Goal: Task Accomplishment & Management: Manage account settings

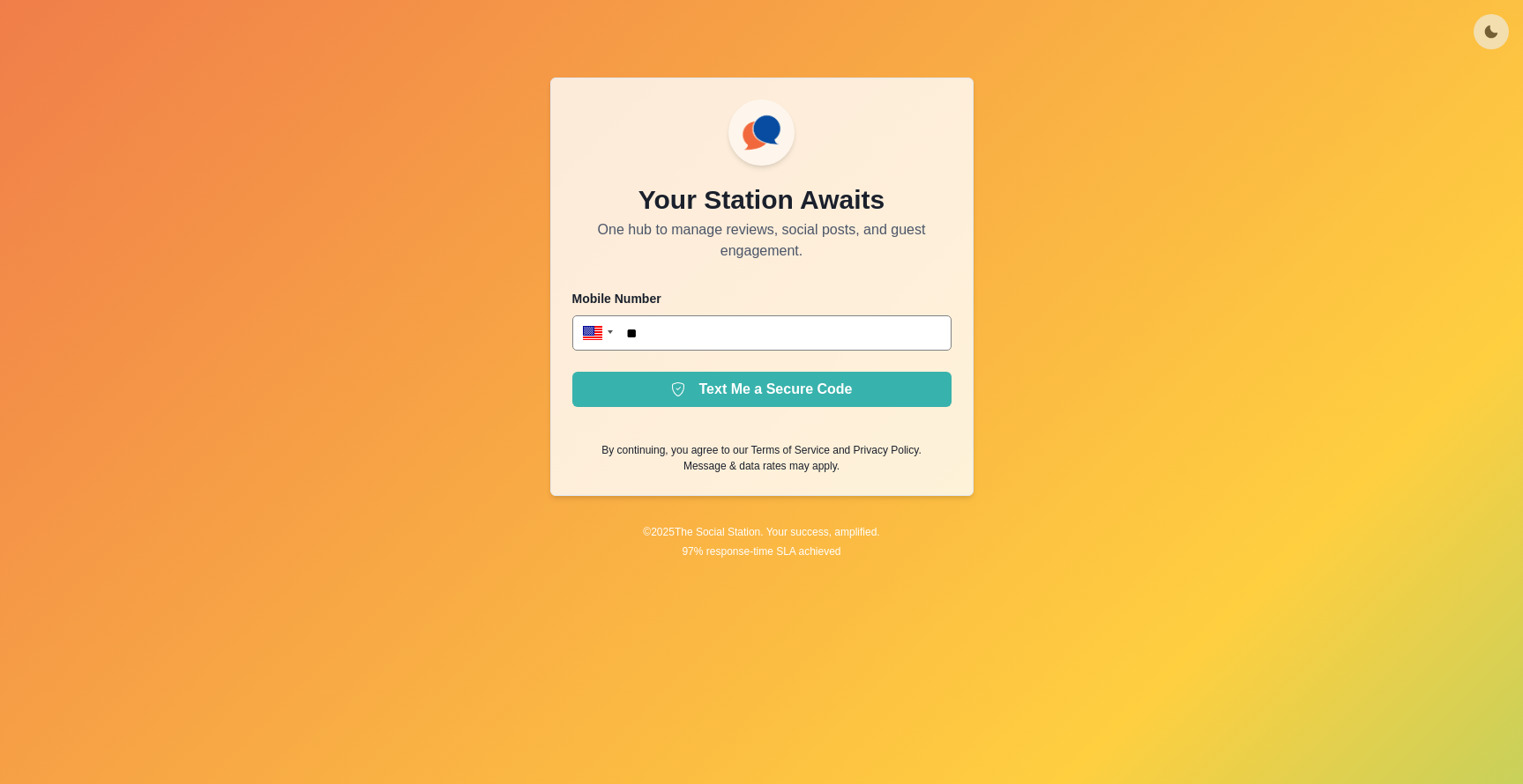
click at [1150, 322] on div "Your Station Awaits One hub to manage reviews, social posts, and guest engageme…" at bounding box center [762, 392] width 1523 height 784
click at [1485, 32] on icon "Toggle Mode" at bounding box center [1490, 31] width 12 height 12
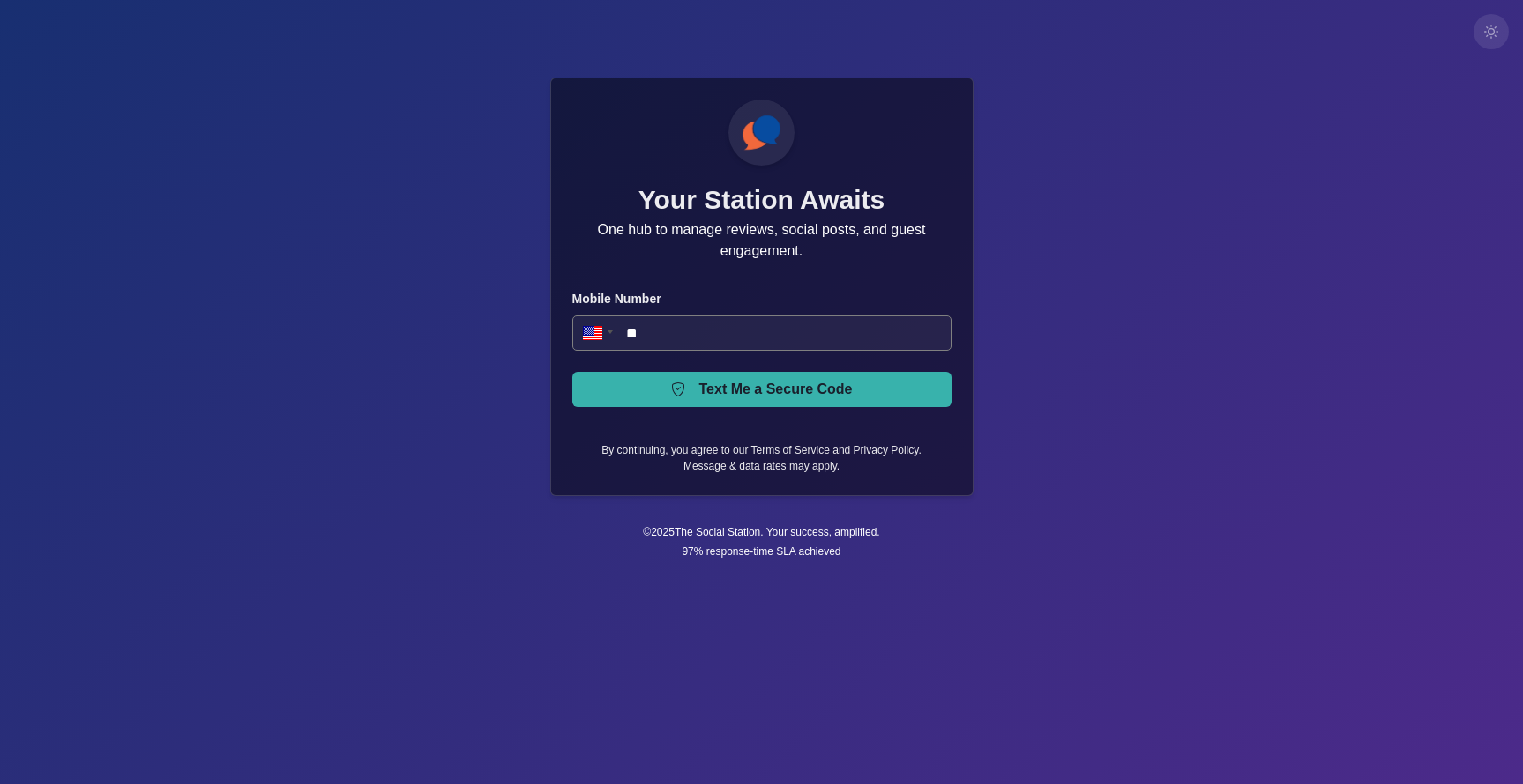
click at [1483, 40] on button "Toggle Mode" at bounding box center [1491, 31] width 35 height 35
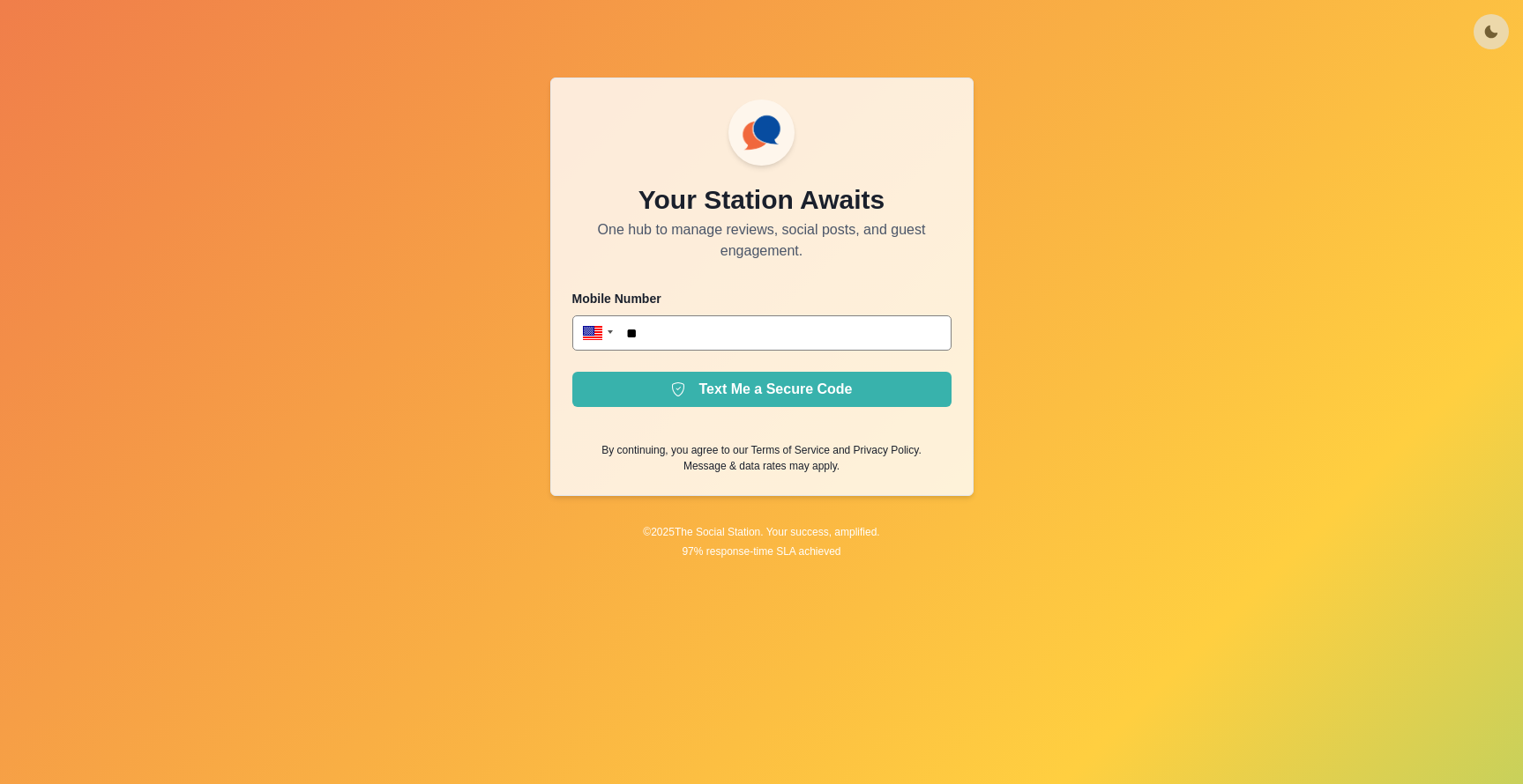
click at [1483, 40] on button "Toggle Mode" at bounding box center [1491, 31] width 35 height 35
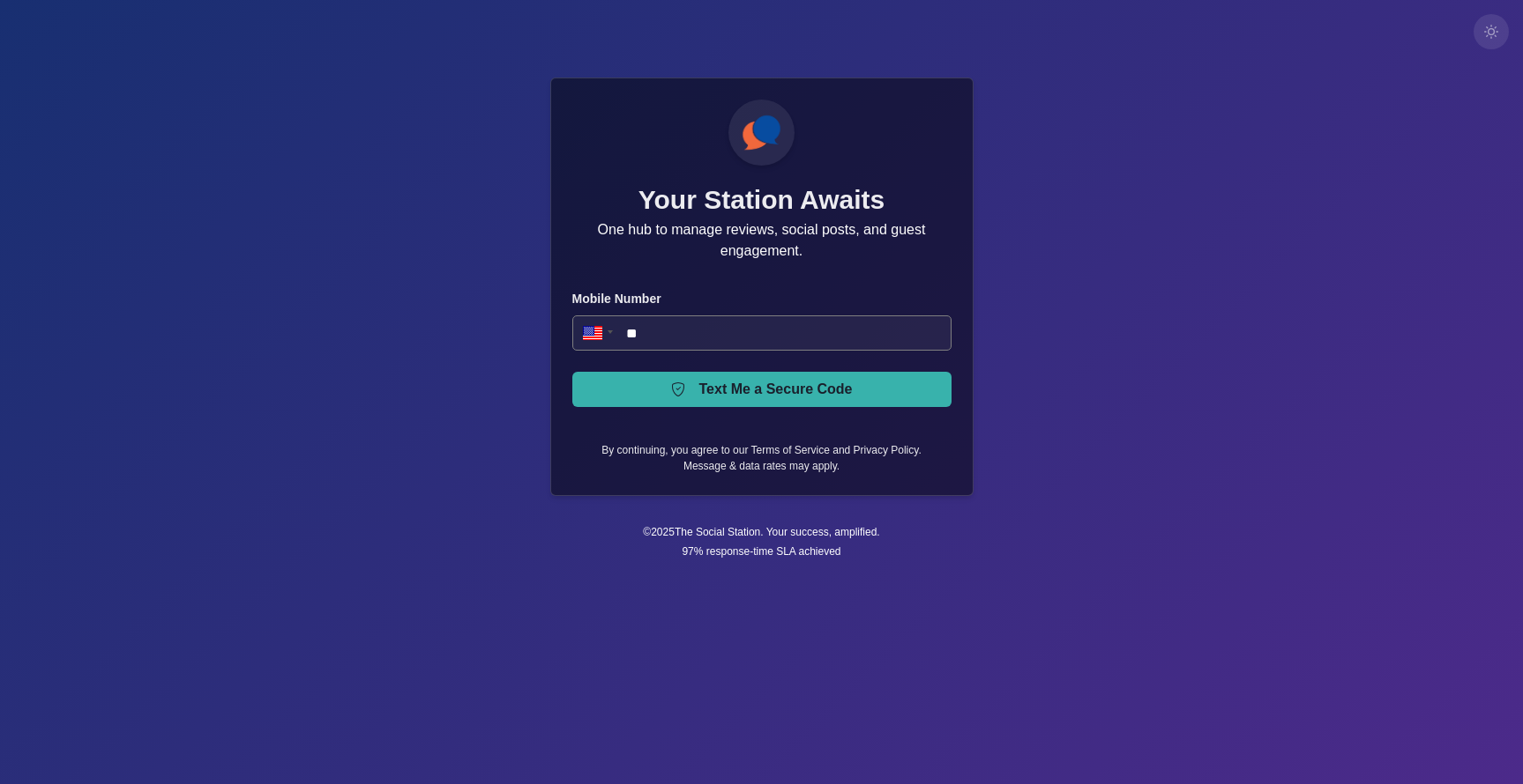
click at [1483, 40] on button "Toggle Mode" at bounding box center [1491, 31] width 35 height 35
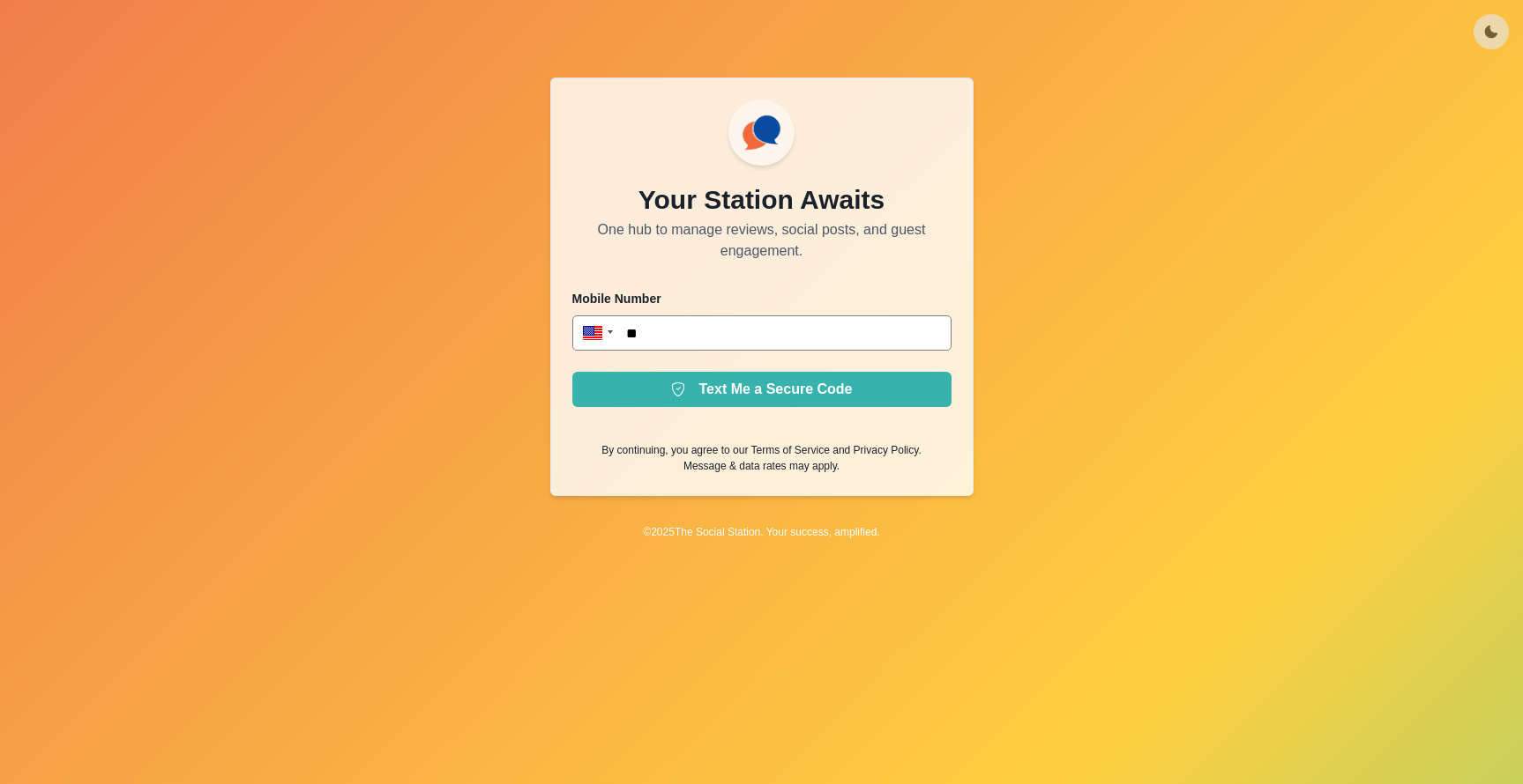
click at [1484, 42] on button "Toggle Mode" at bounding box center [1491, 31] width 35 height 35
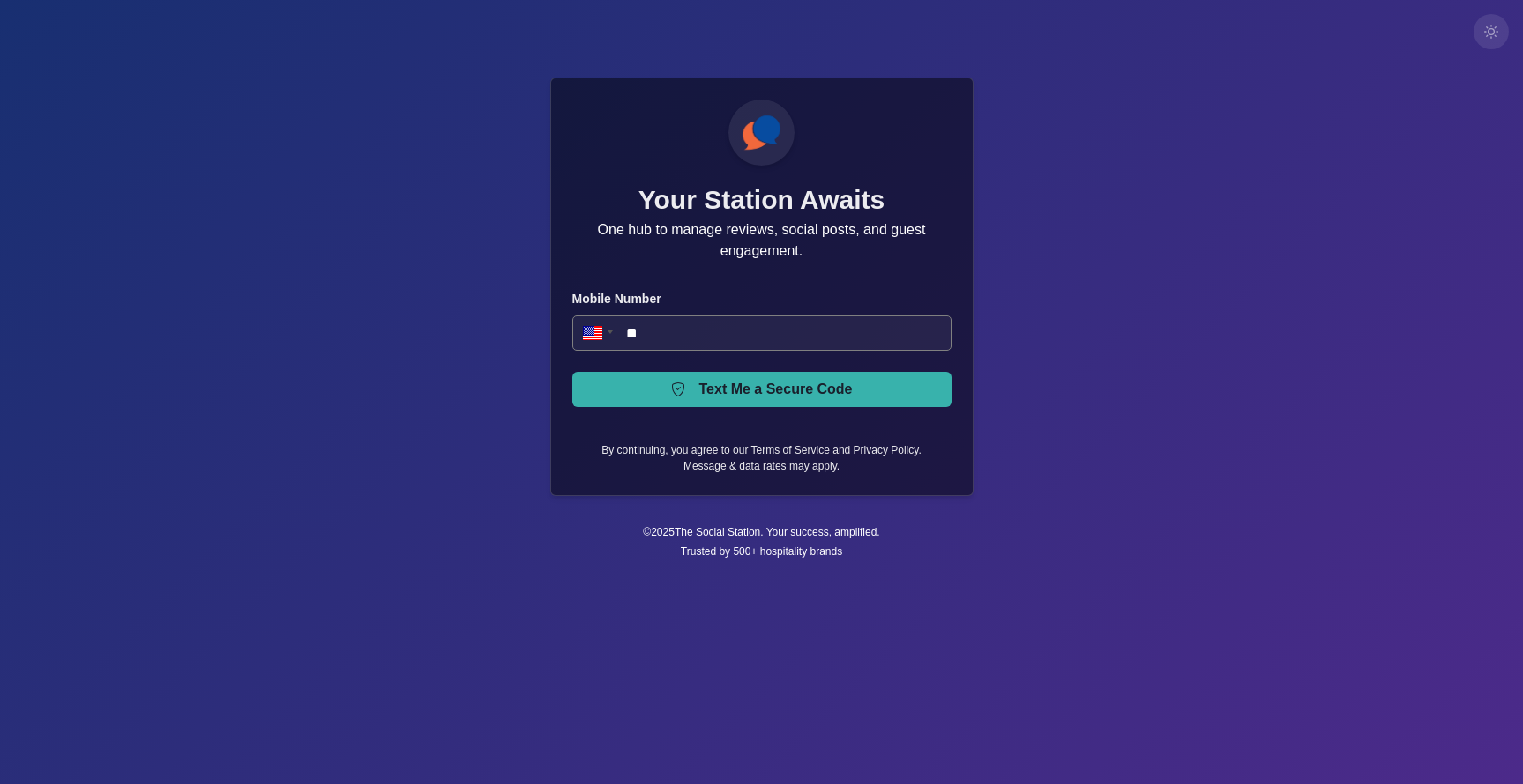
click at [1484, 42] on button "Toggle Mode" at bounding box center [1491, 31] width 35 height 35
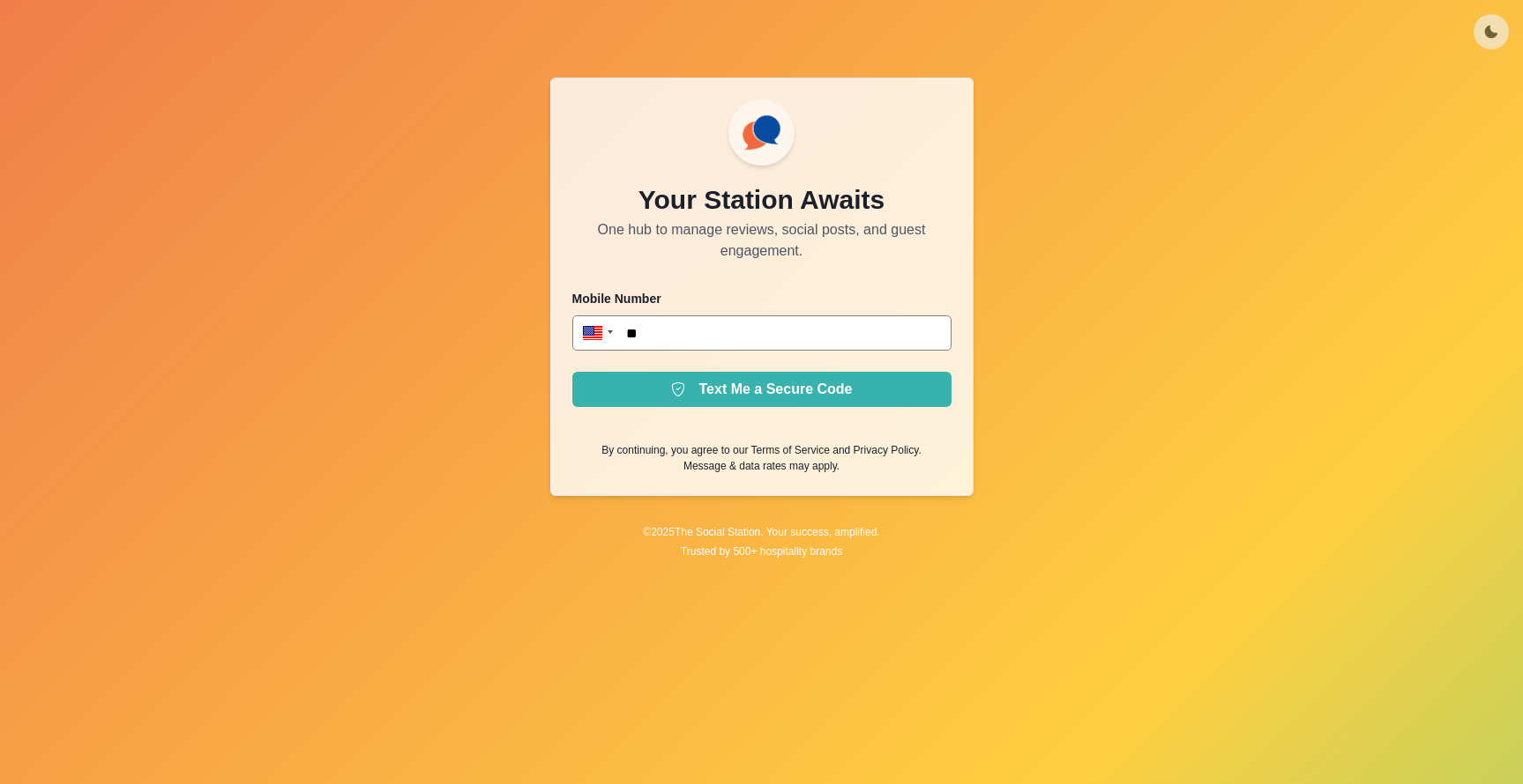
click at [1412, 275] on div "Your Station Awaits One hub to manage reviews, social posts, and guest engageme…" at bounding box center [762, 392] width 1523 height 784
click at [1401, 269] on div "Your Station Awaits One hub to manage reviews, social posts, and guest engageme…" at bounding box center [762, 392] width 1523 height 784
click at [1494, 26] on icon "Toggle Mode" at bounding box center [1491, 31] width 14 height 14
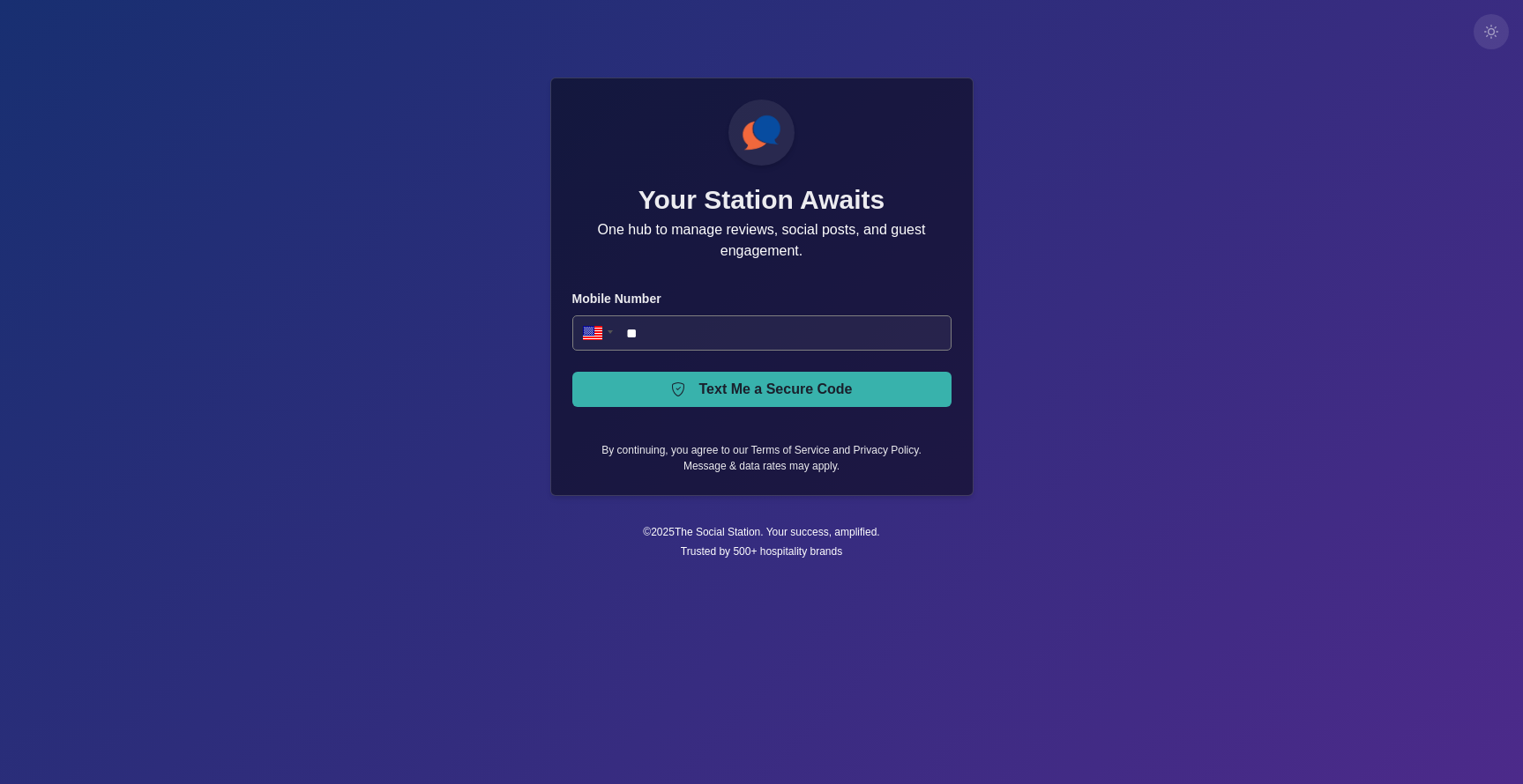
click at [1496, 25] on icon "Toggle Mode" at bounding box center [1491, 31] width 14 height 14
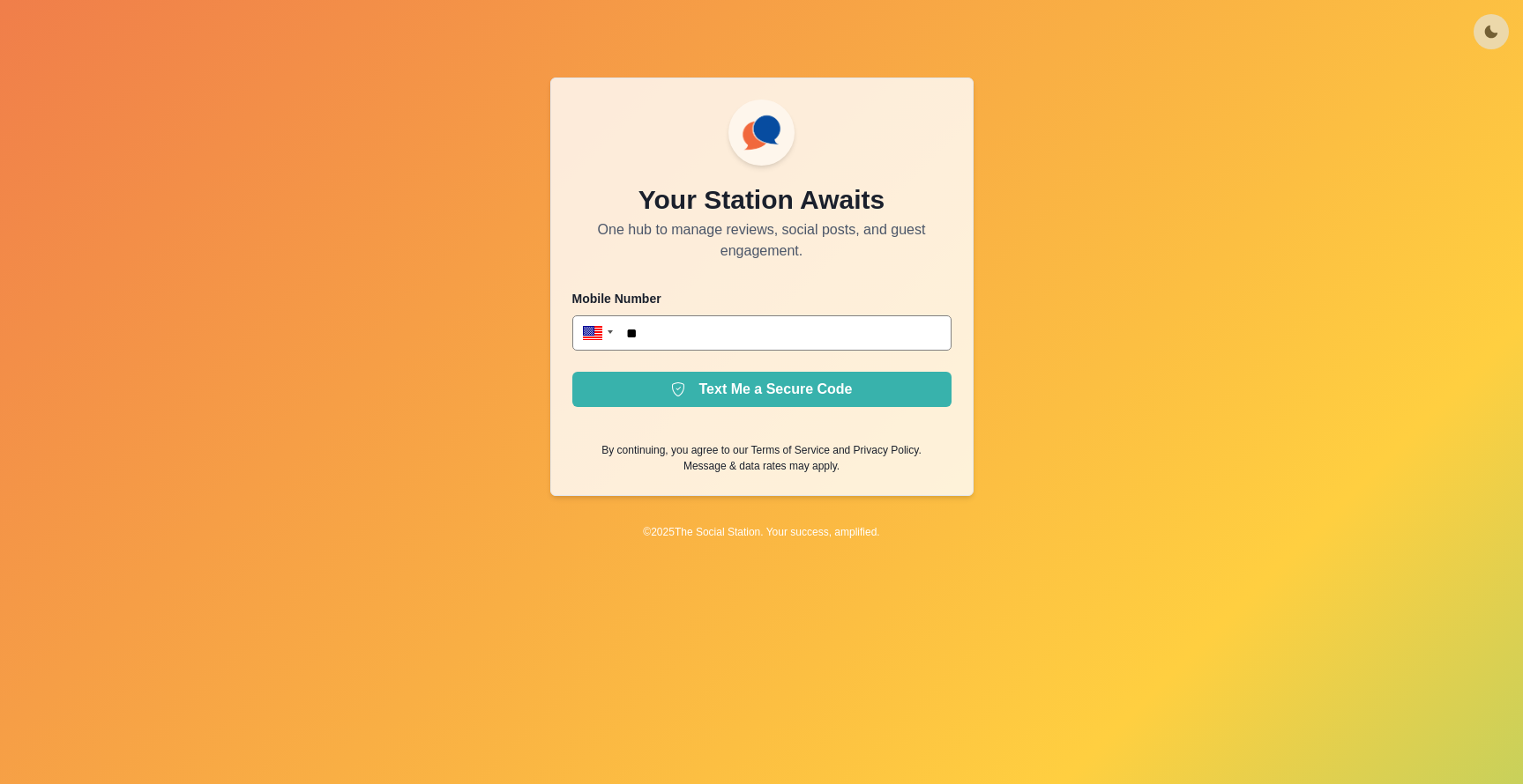
click at [1284, 186] on div "Your Station Awaits One hub to manage reviews, social posts, and guest engageme…" at bounding box center [762, 392] width 1523 height 784
click at [1201, 248] on div "Your Station Awaits One hub to manage reviews, social posts, and guest engageme…" at bounding box center [762, 392] width 1523 height 784
click at [694, 339] on input "**" at bounding box center [762, 332] width 379 height 35
type input "**********"
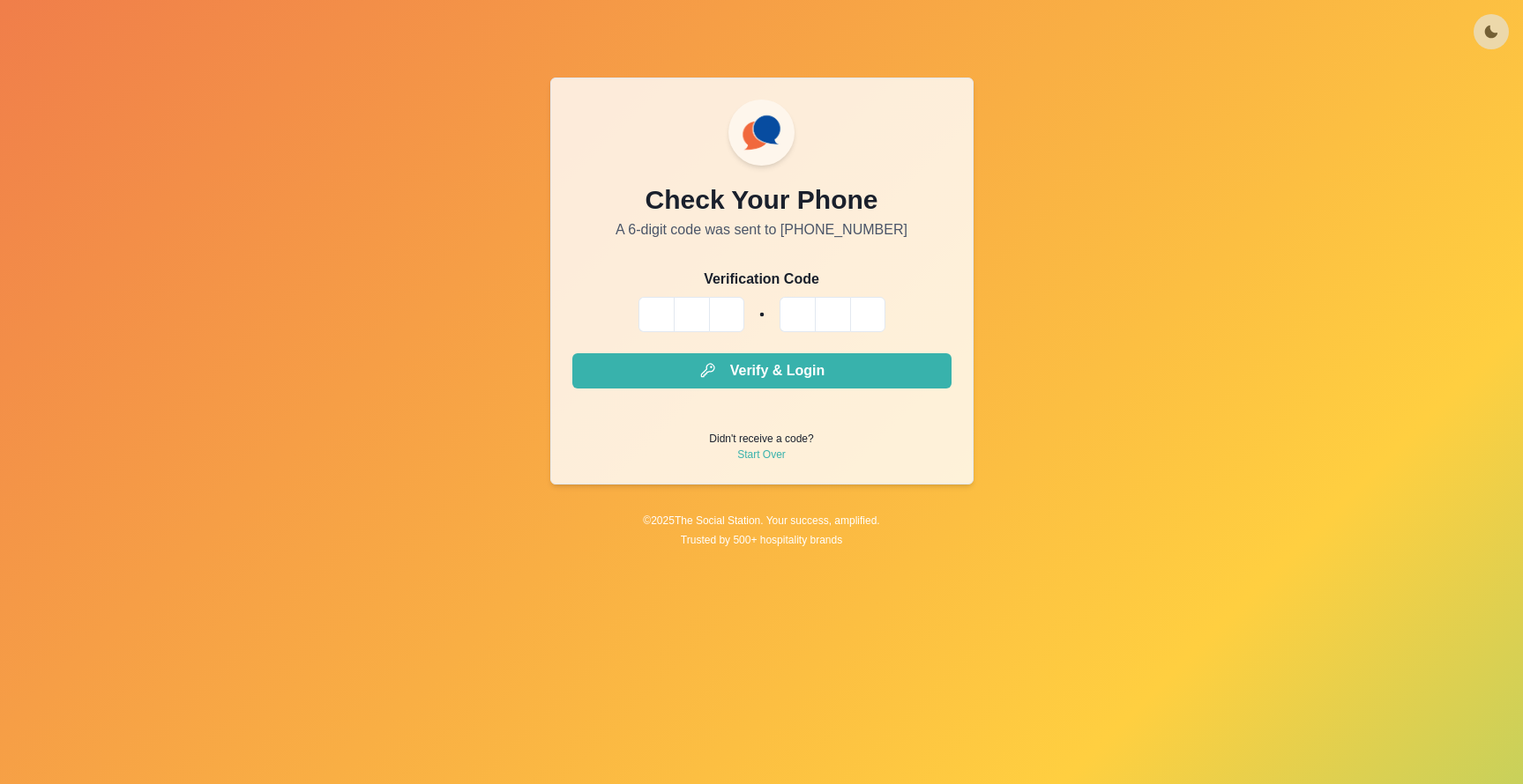
click at [650, 312] on input "Please enter your pin code" at bounding box center [656, 314] width 35 height 35
type input "*"
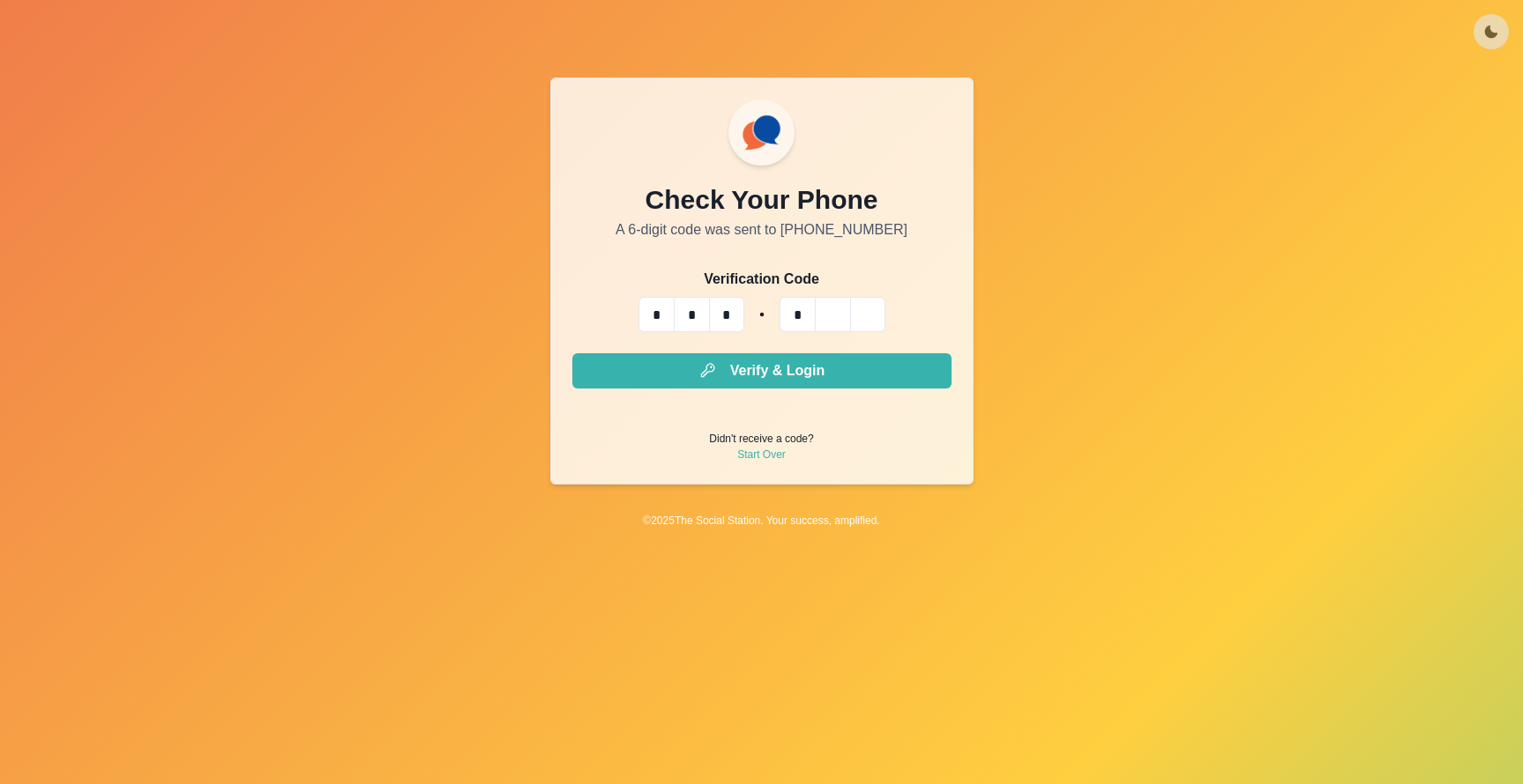
type input "*"
click at [573, 354] on button "Verify & Login" at bounding box center [762, 371] width 379 height 35
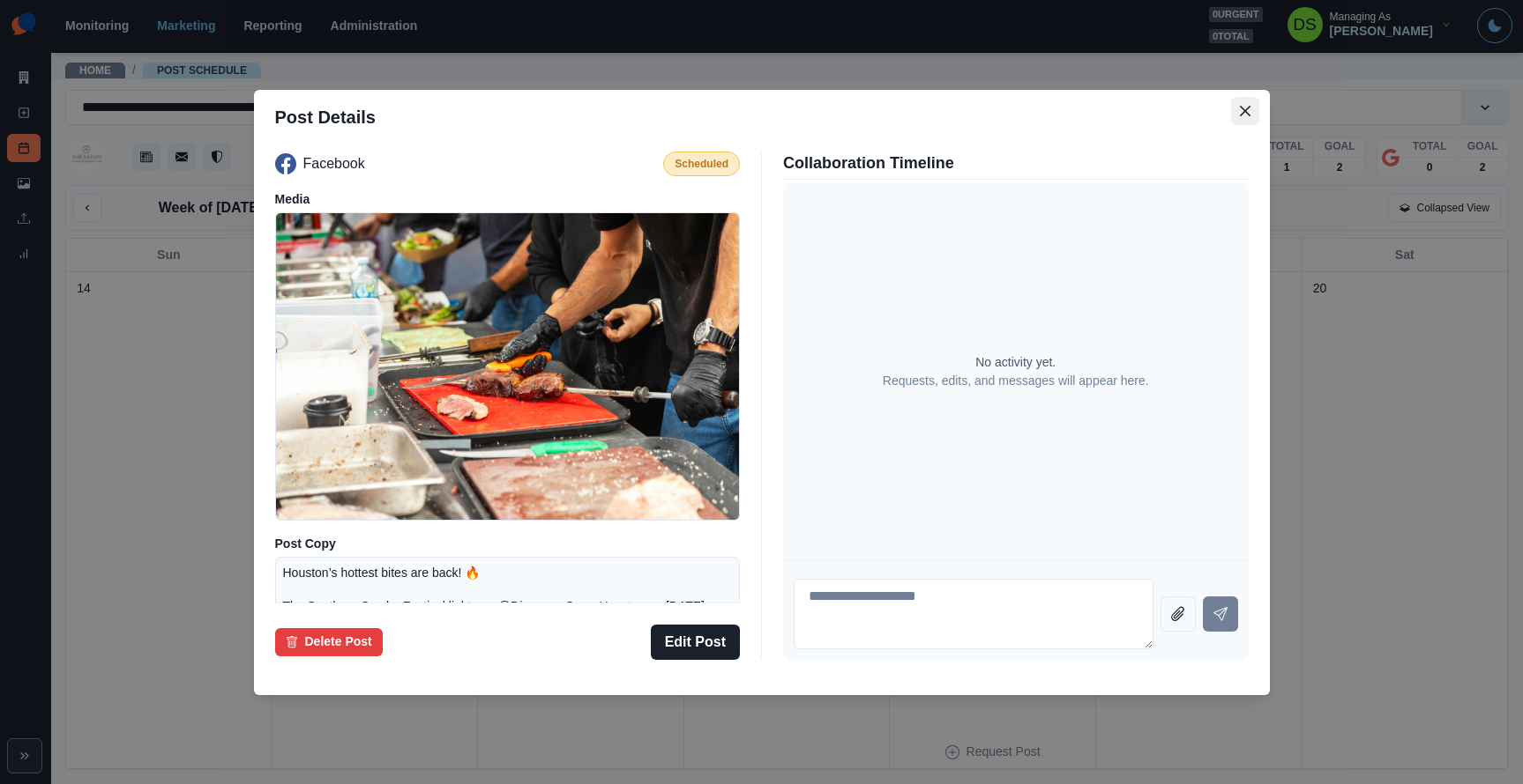
click at [1241, 110] on icon "Close" at bounding box center [1245, 111] width 11 height 11
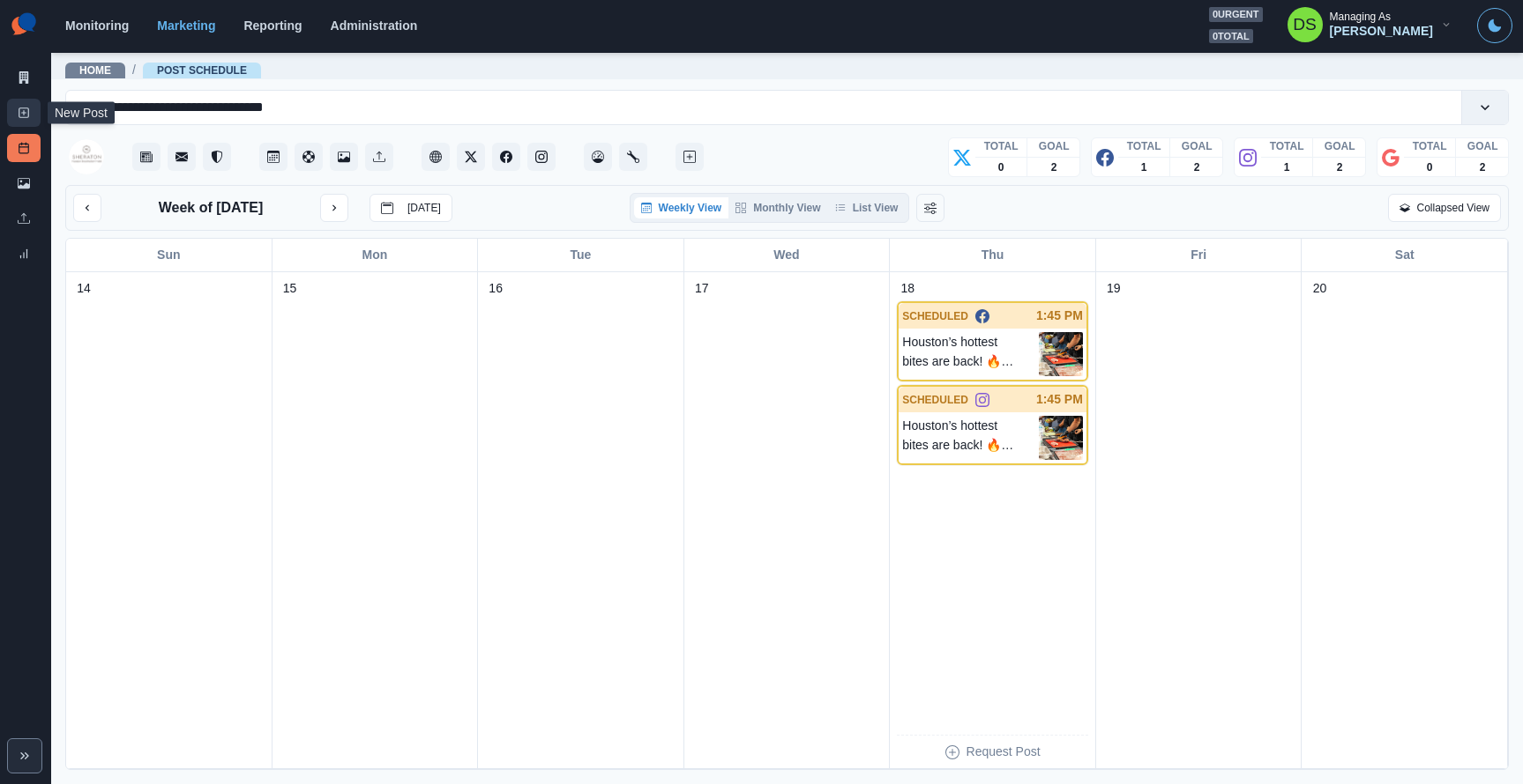
click at [21, 106] on icon at bounding box center [23, 112] width 12 height 12
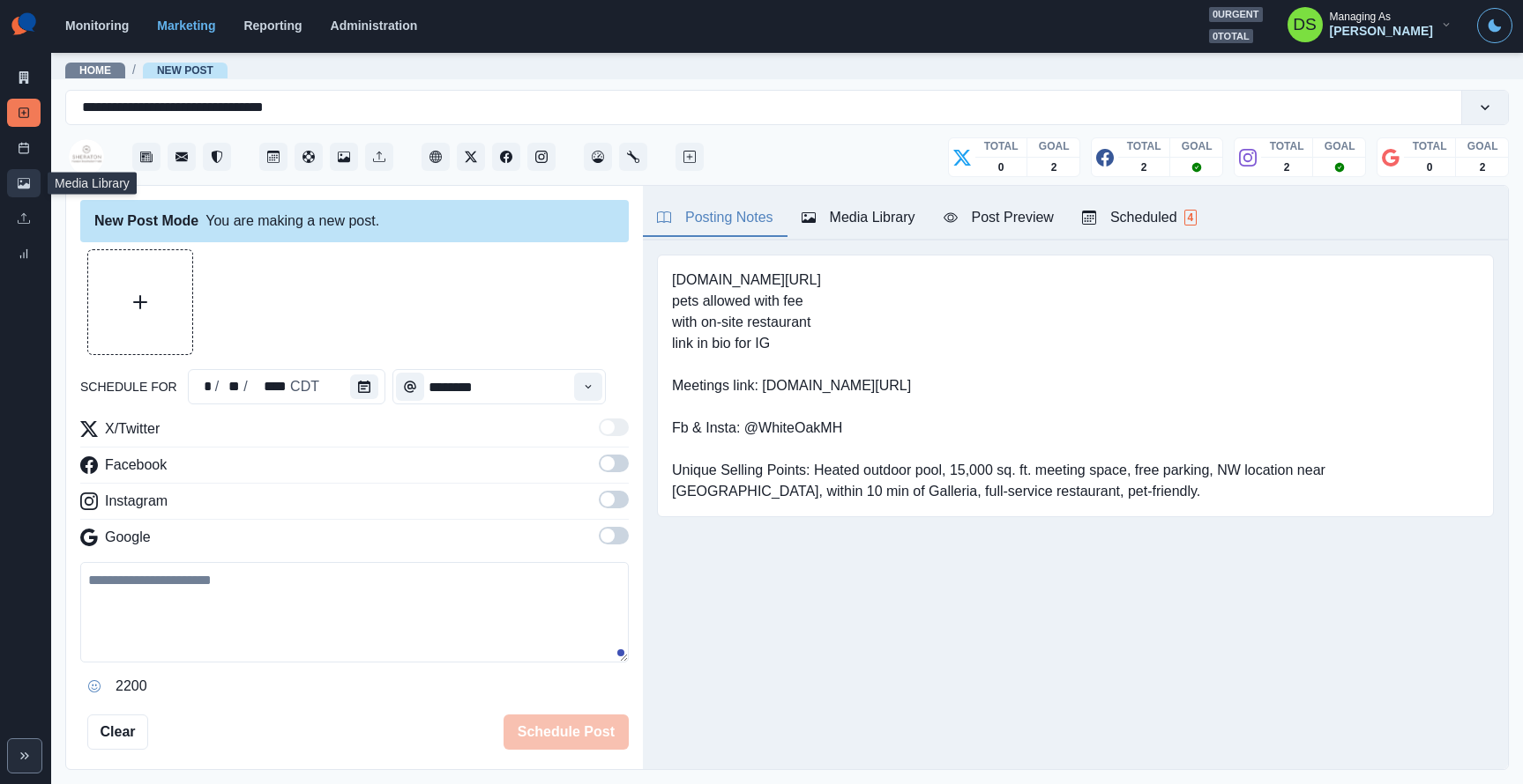
click at [27, 169] on link "Media Library" at bounding box center [24, 183] width 34 height 28
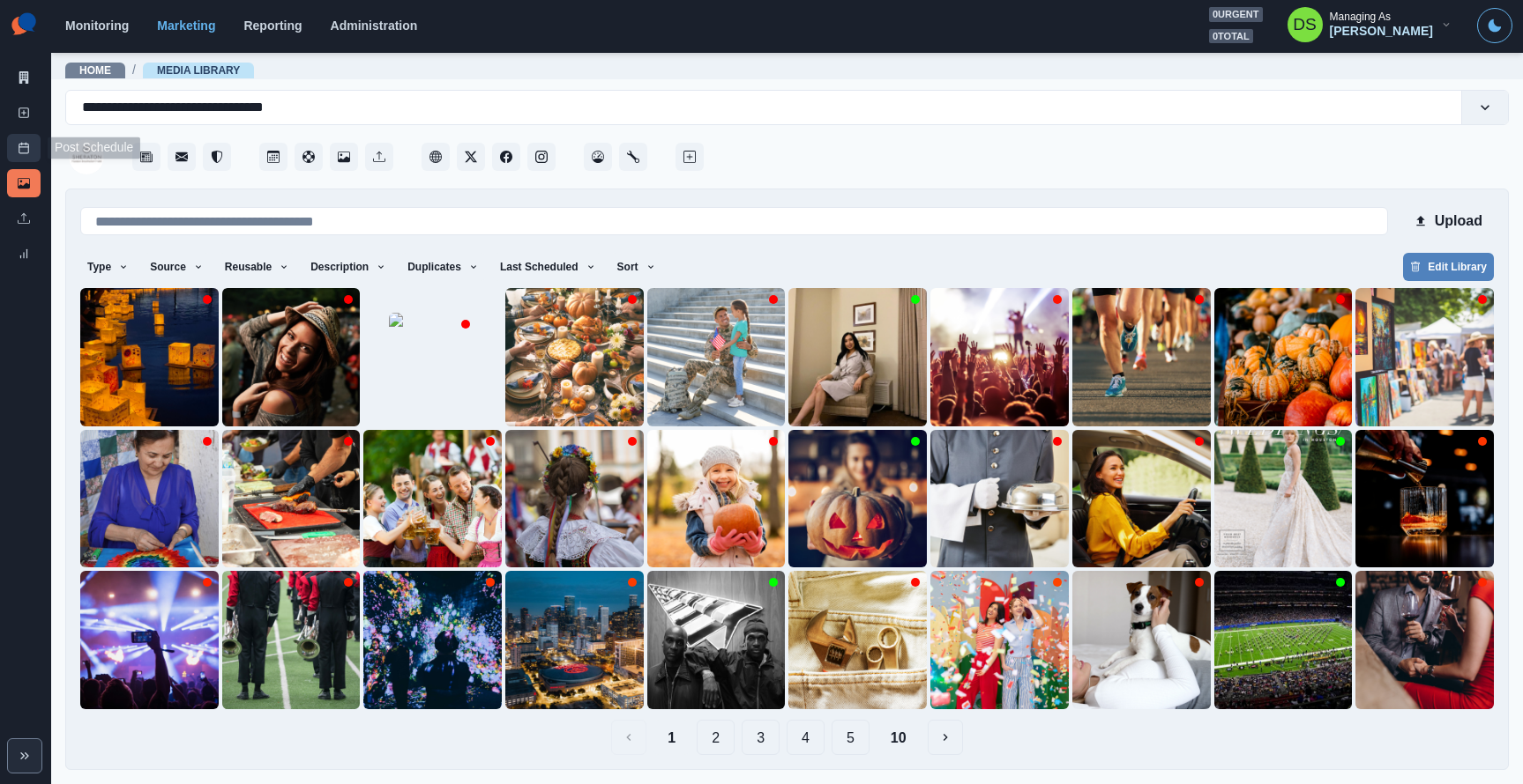
click at [29, 150] on icon at bounding box center [23, 147] width 12 height 12
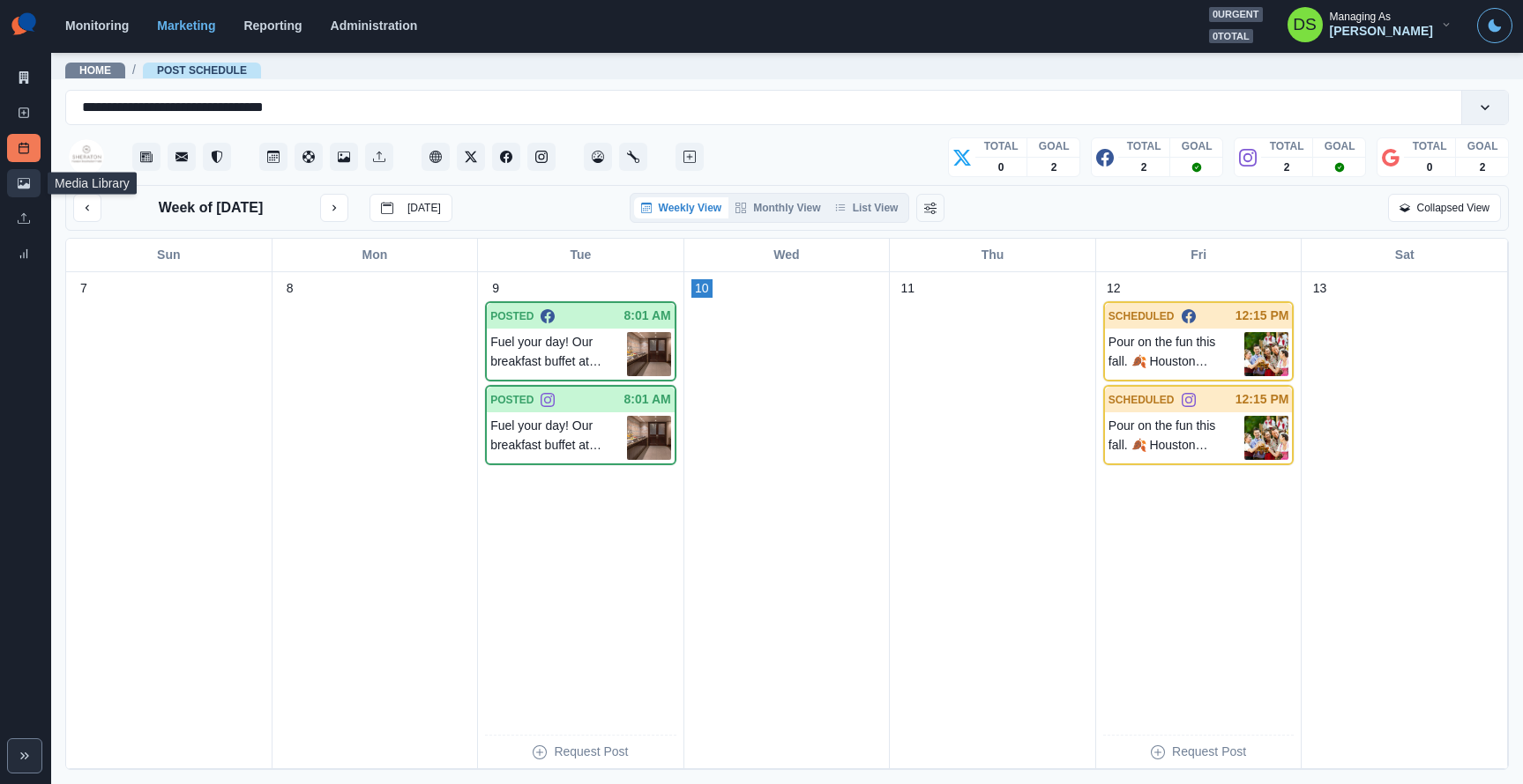
click at [27, 180] on icon at bounding box center [23, 182] width 12 height 12
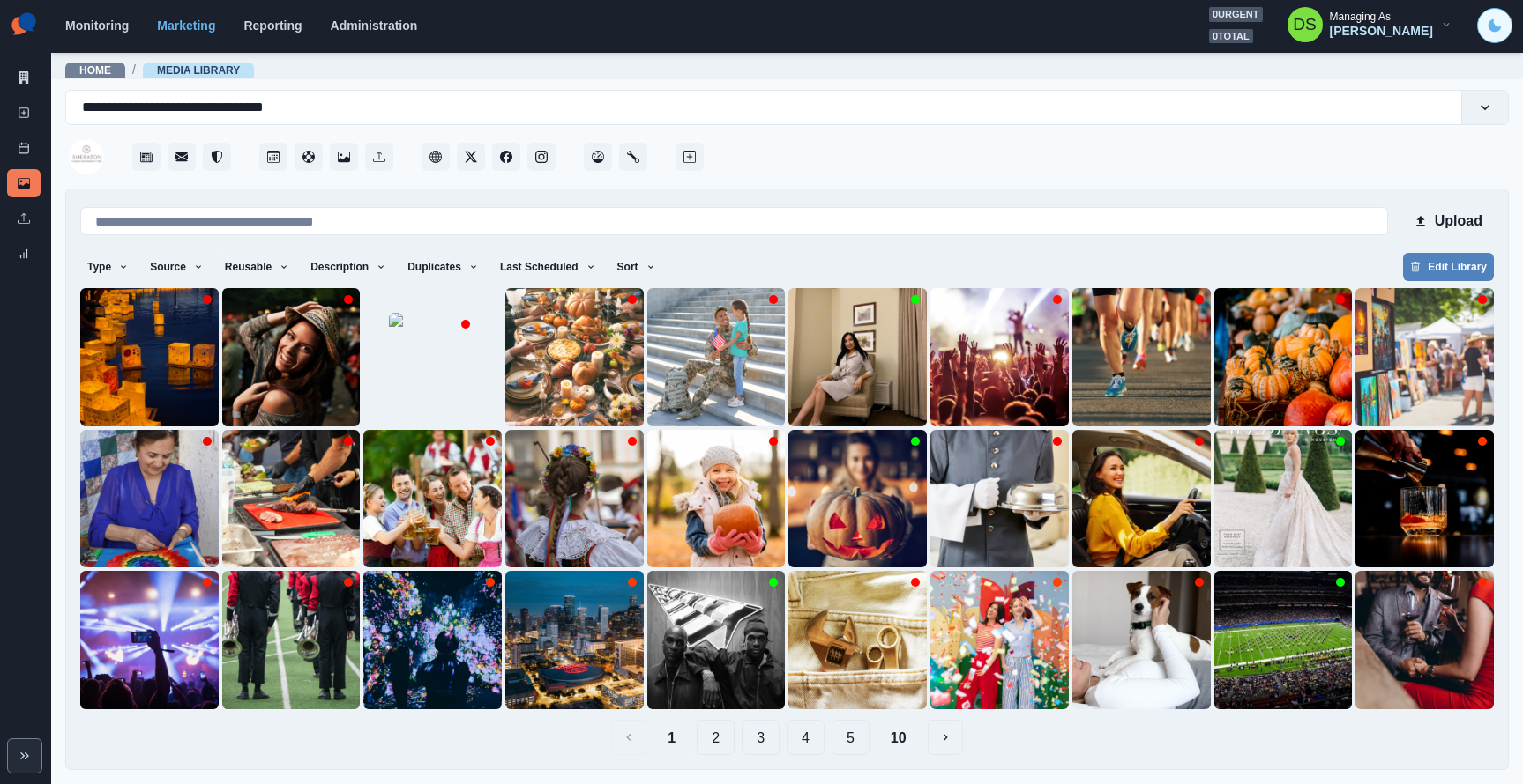
click at [1507, 24] on button "Toggle Mode" at bounding box center [1495, 26] width 35 height 35
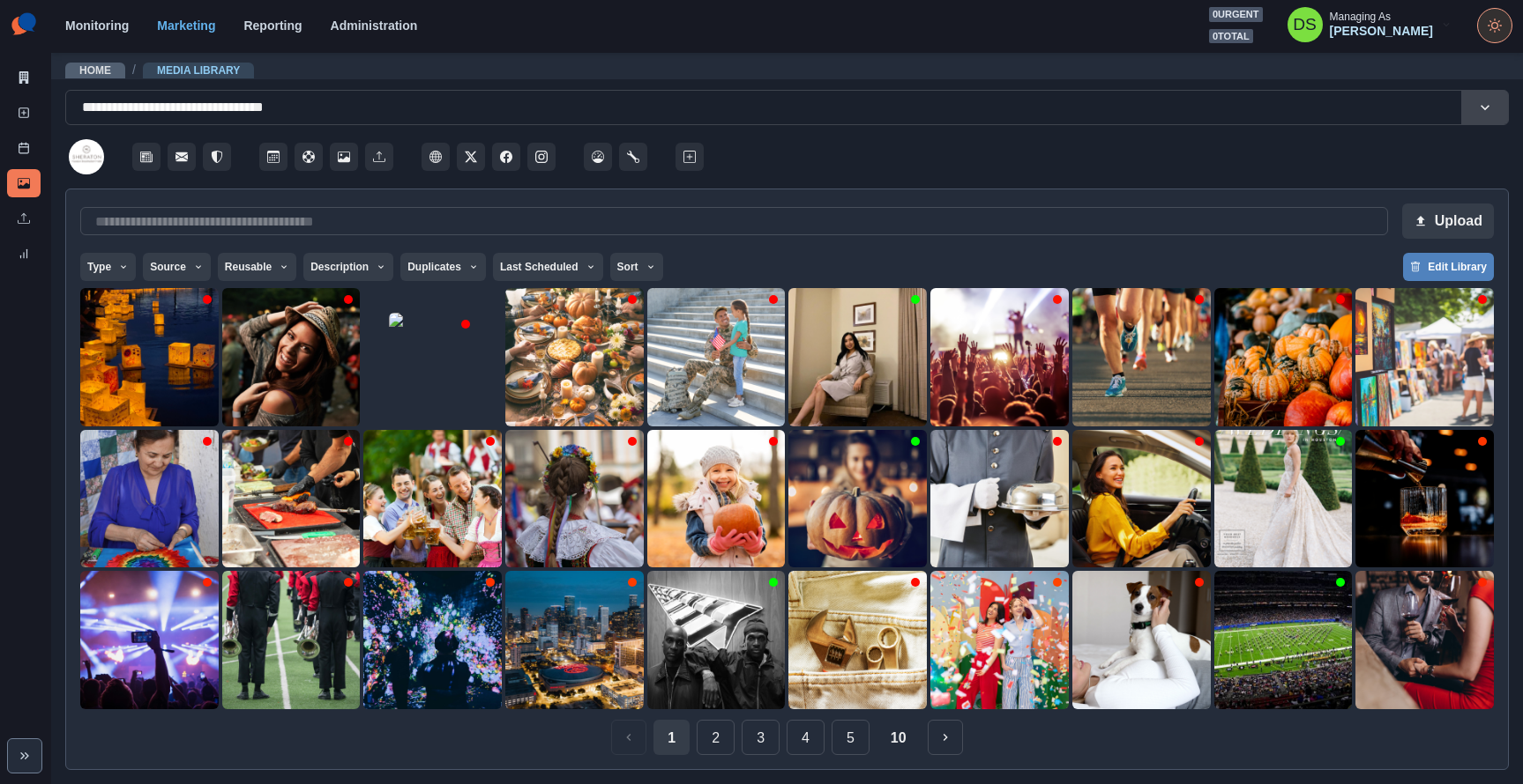
click at [1507, 24] on button "Toggle Mode" at bounding box center [1495, 26] width 35 height 35
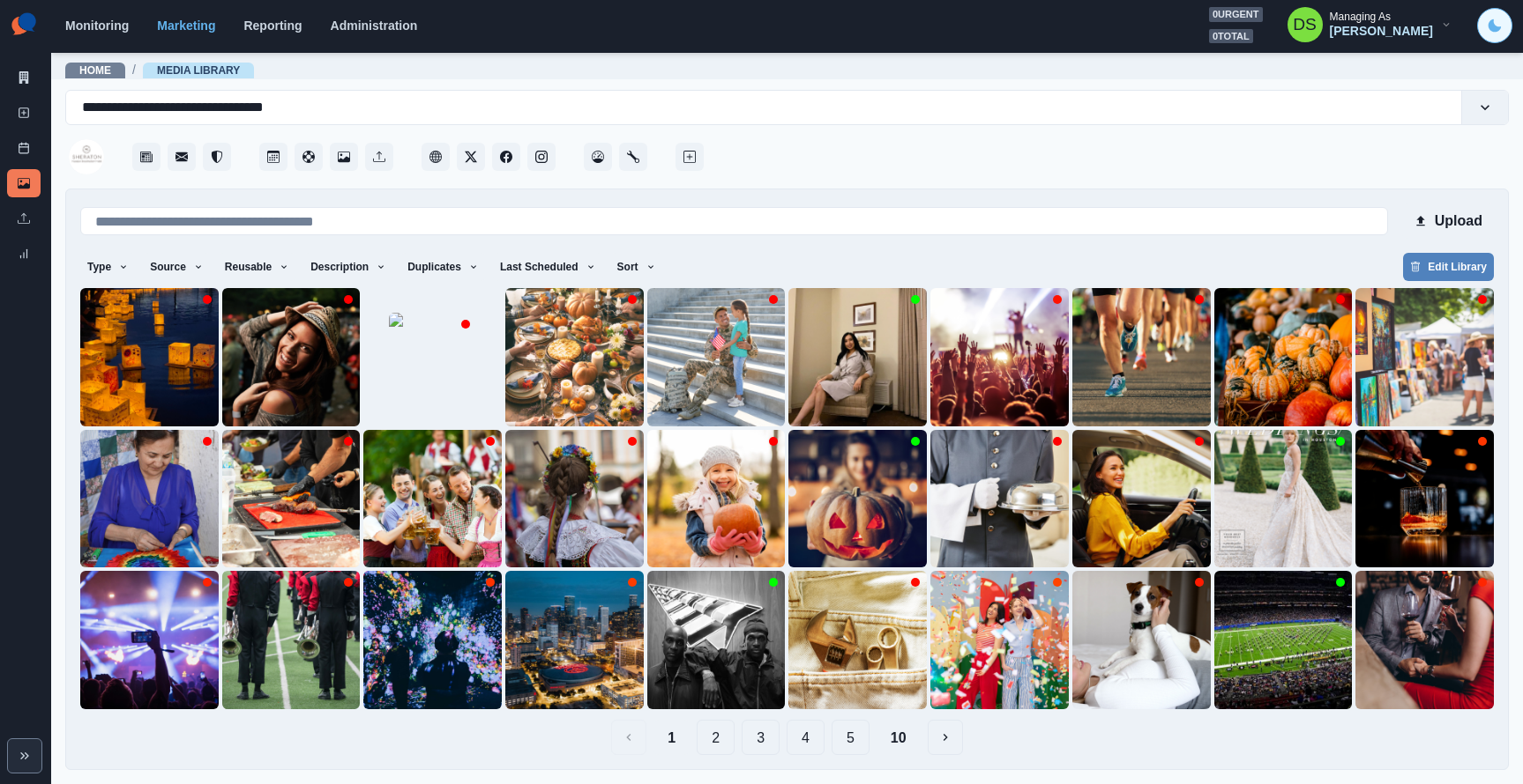
click at [1507, 24] on button "Toggle Mode" at bounding box center [1495, 26] width 35 height 35
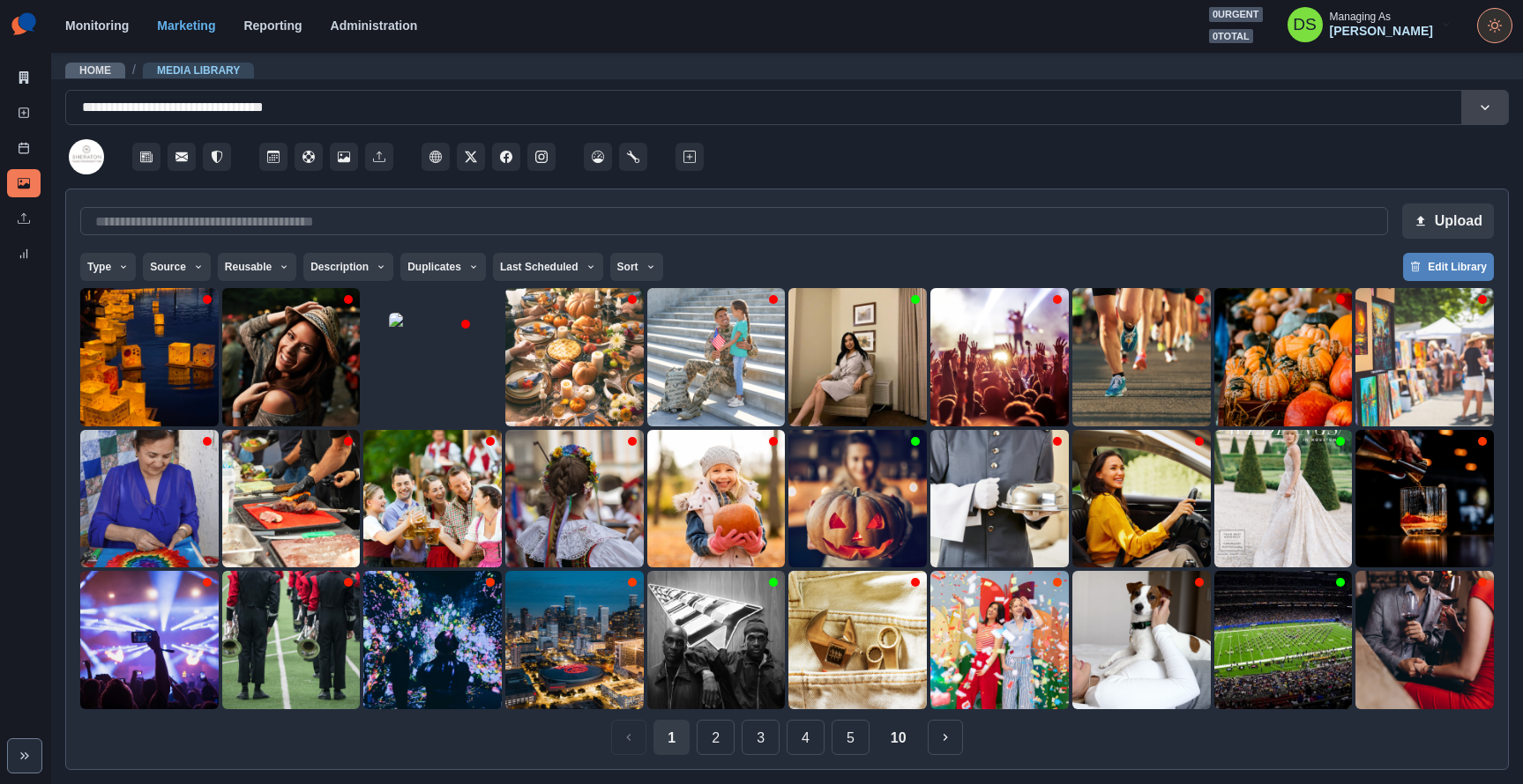
click at [1507, 25] on button "Toggle Mode" at bounding box center [1495, 26] width 35 height 35
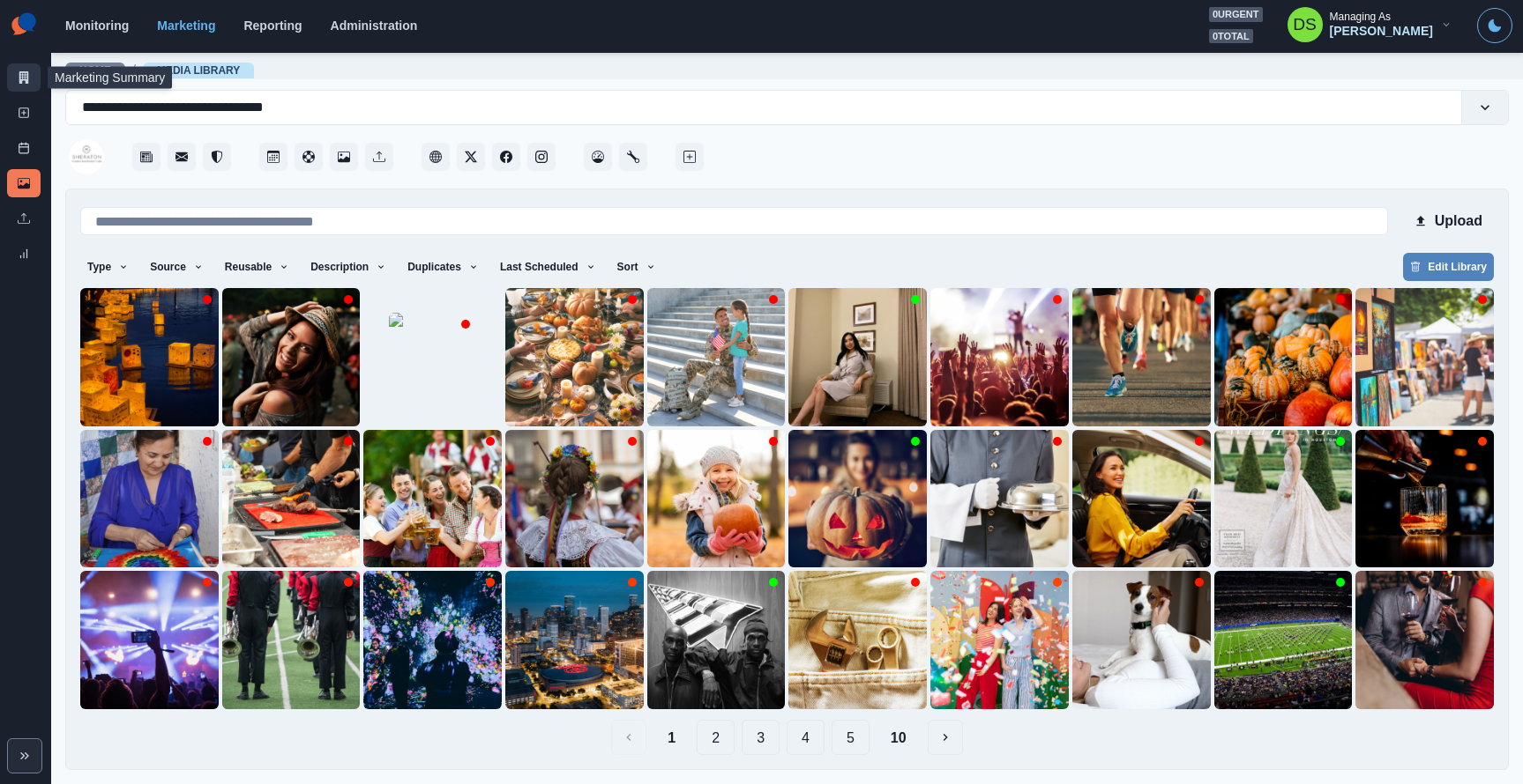
click at [28, 71] on icon at bounding box center [23, 77] width 12 height 12
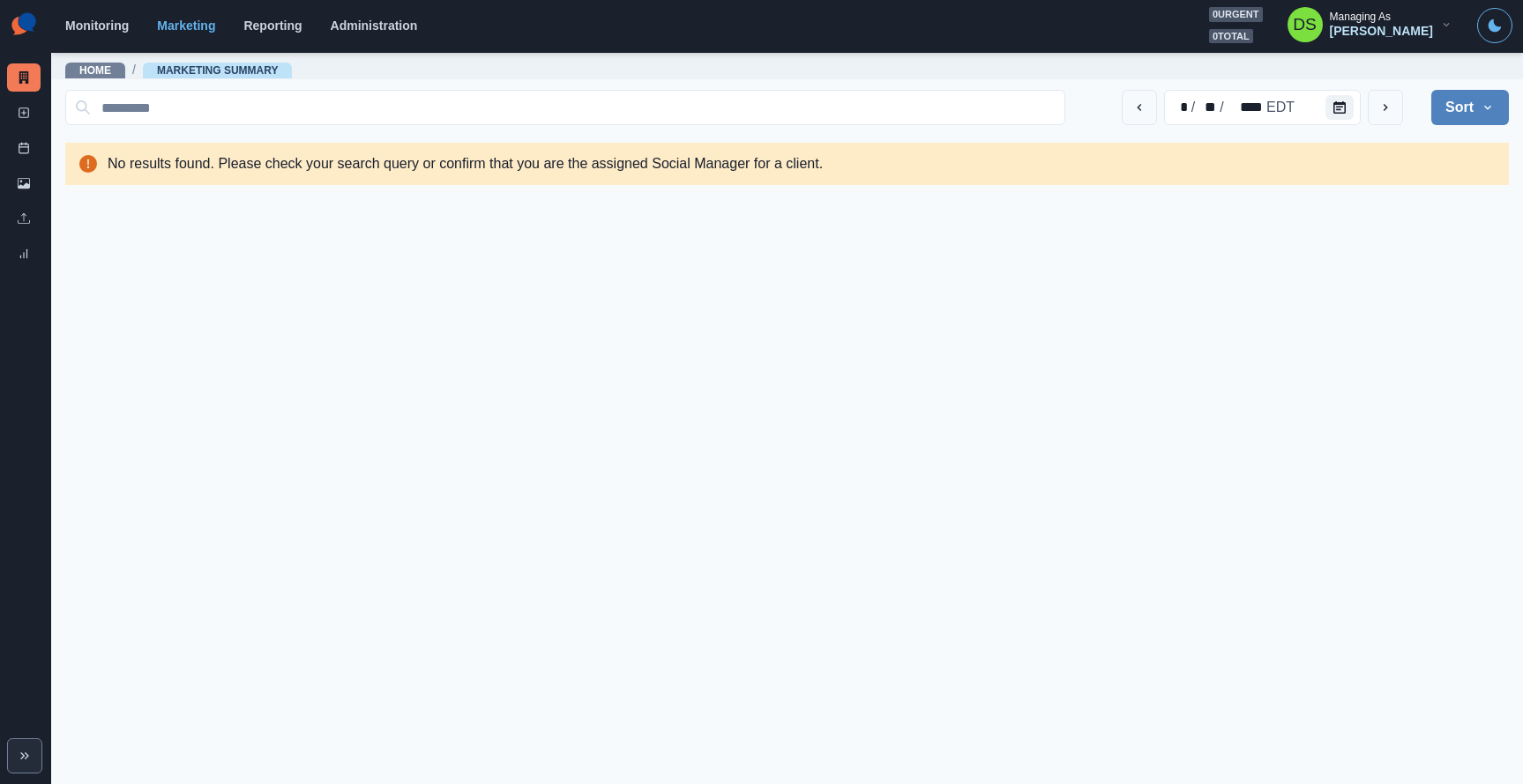
click at [714, 315] on main "Home / Marketing Summary * / ** / **** EDT Sort Client Name Uploads Pending Pos…" at bounding box center [787, 418] width 1472 height 734
click at [1379, 34] on div "[PERSON_NAME]" at bounding box center [1381, 31] width 104 height 15
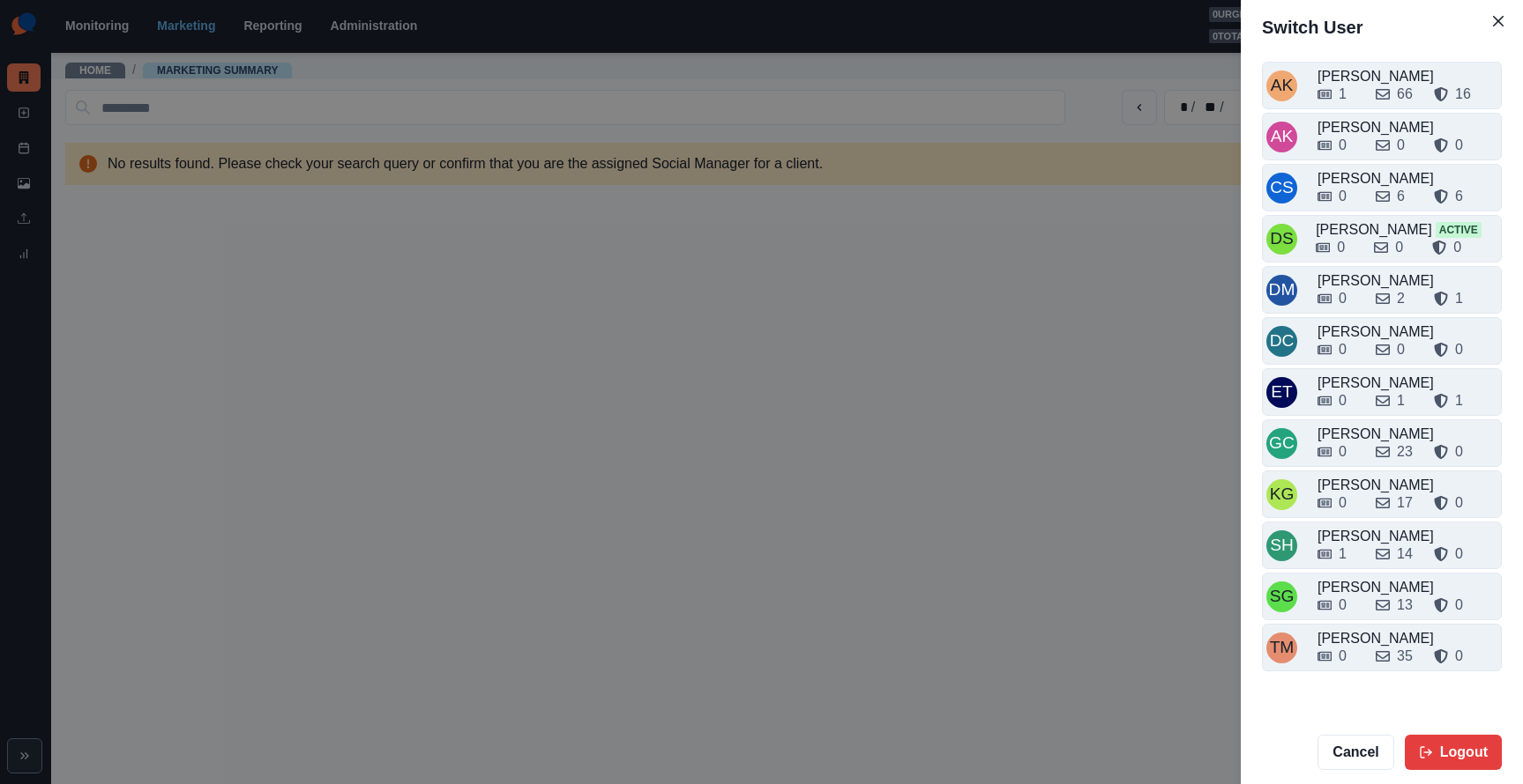
click at [915, 515] on div "Switch User AK [PERSON_NAME] 1 66 16 AK [PERSON_NAME] 0 0 0 CS [PERSON_NAME] 0 …" at bounding box center [762, 392] width 1523 height 784
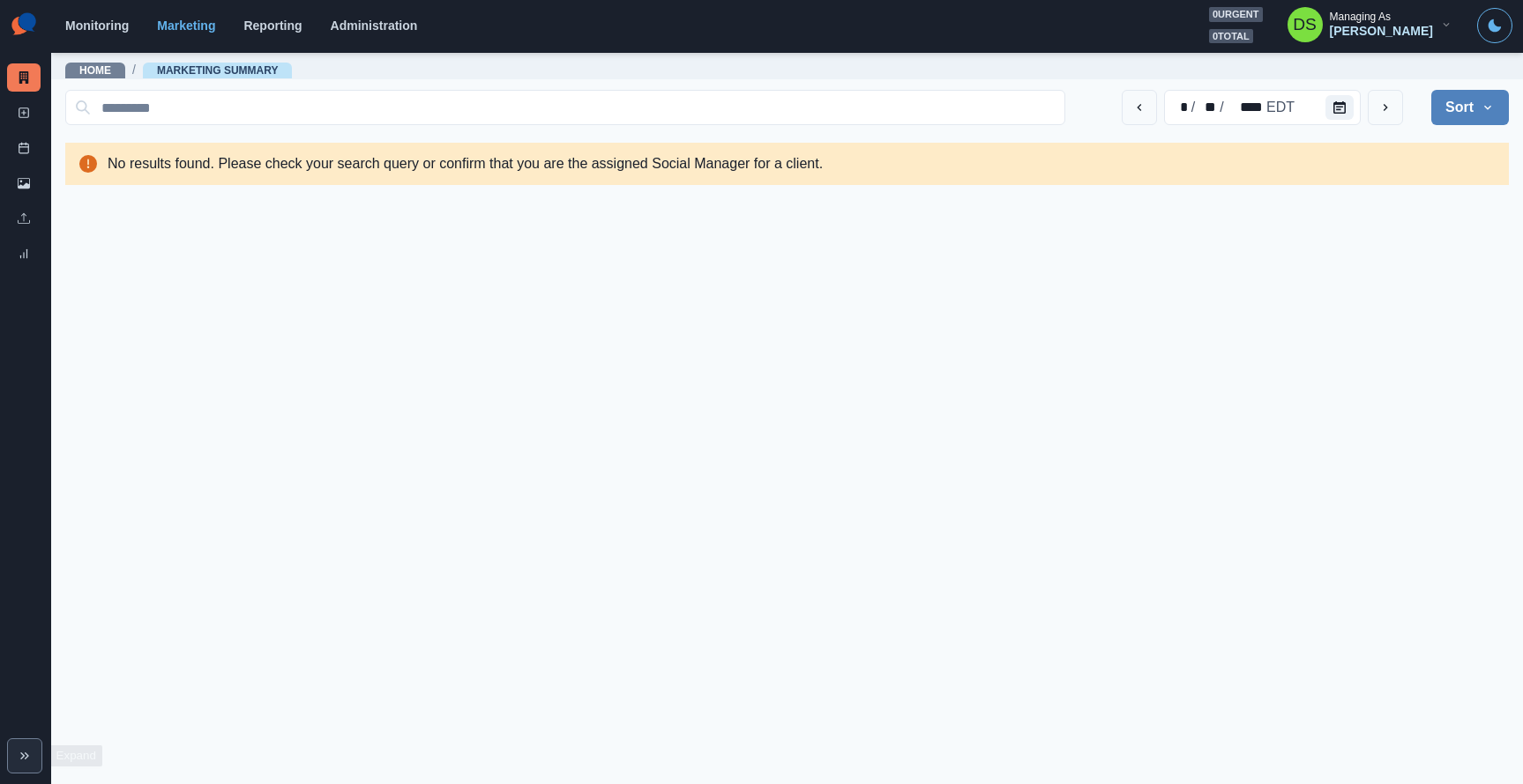
click at [31, 759] on icon "Expand" at bounding box center [24, 756] width 14 height 14
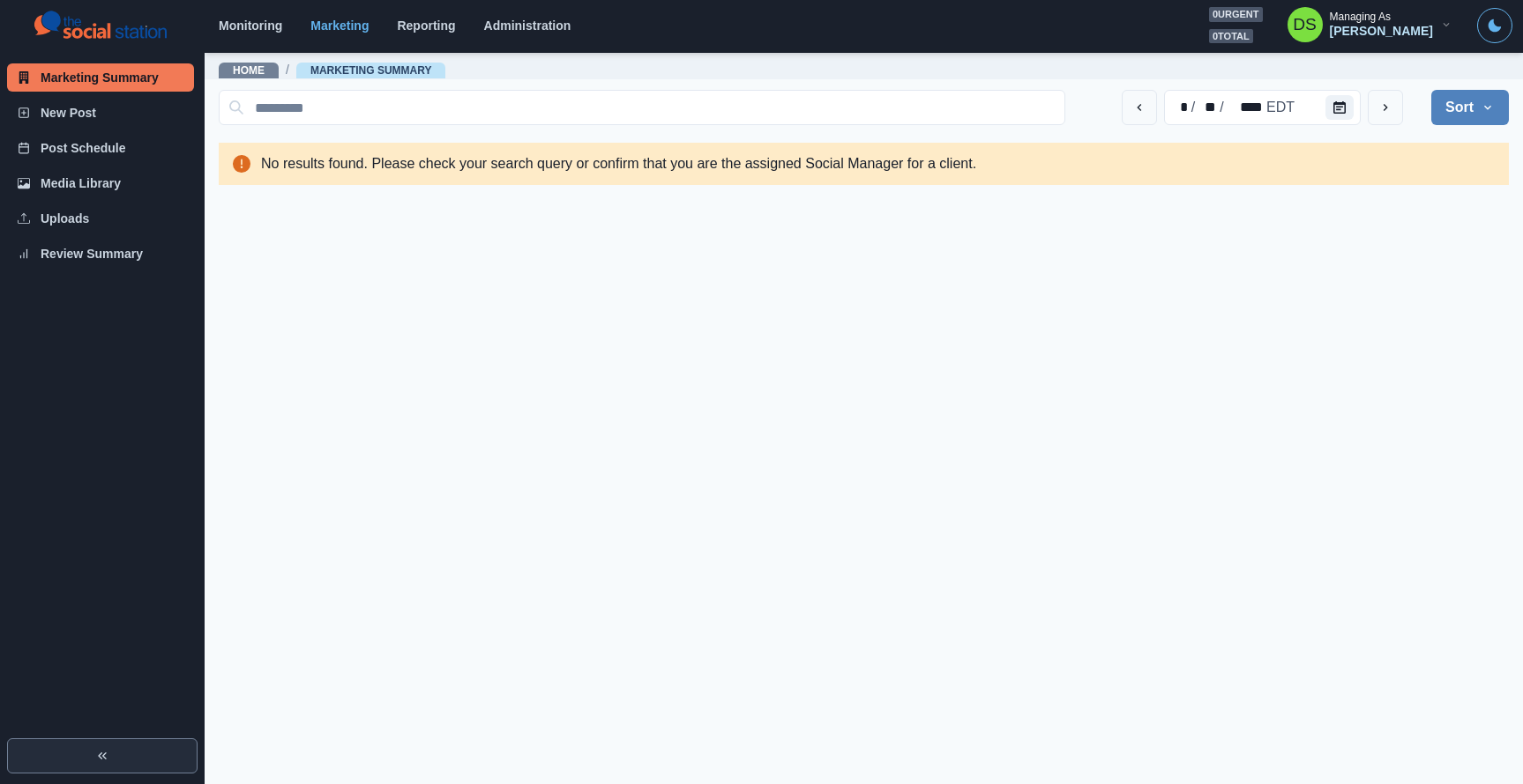
click at [31, 759] on button "Expand" at bounding box center [103, 756] width 191 height 35
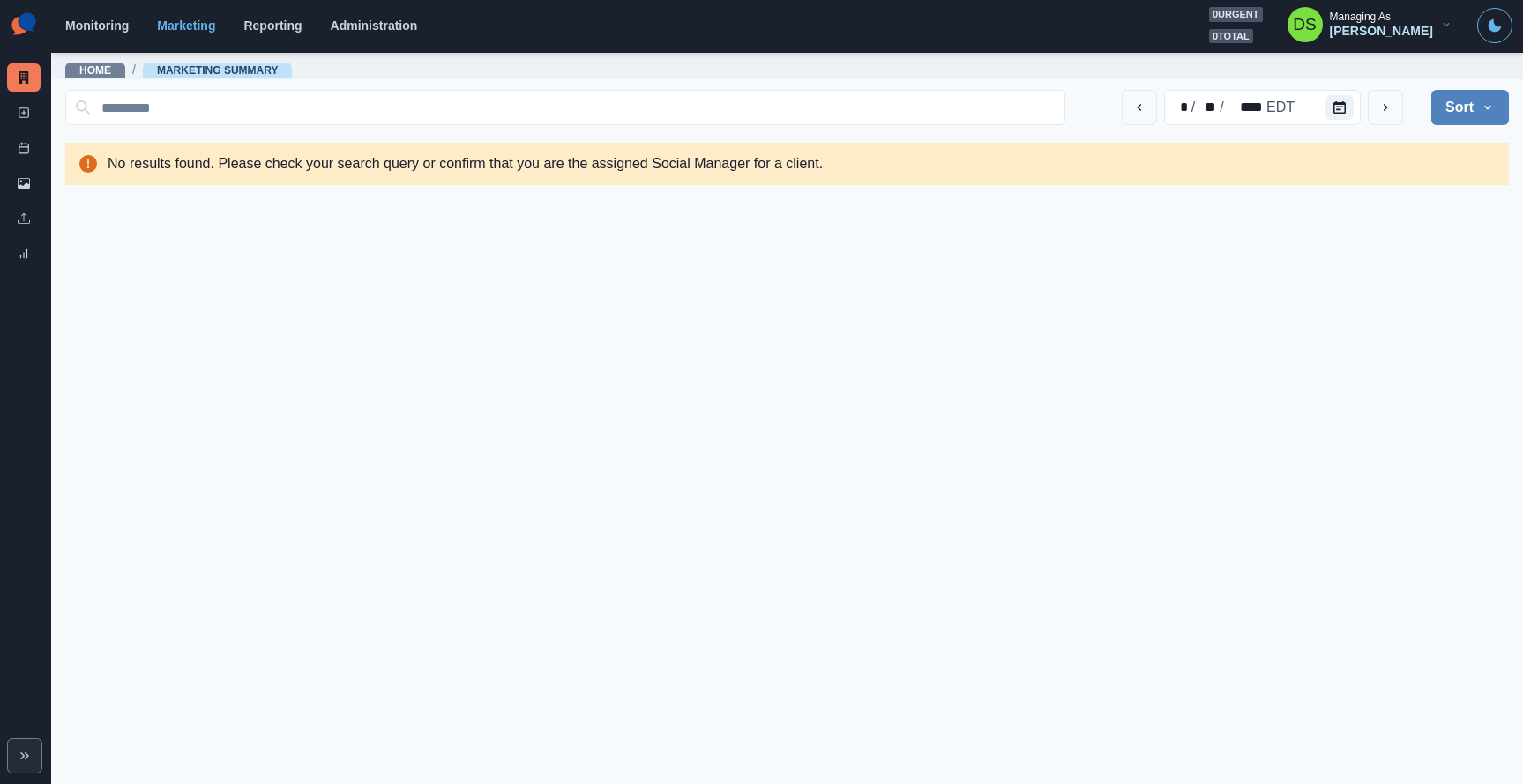
click at [31, 759] on icon "Expand" at bounding box center [24, 756] width 14 height 14
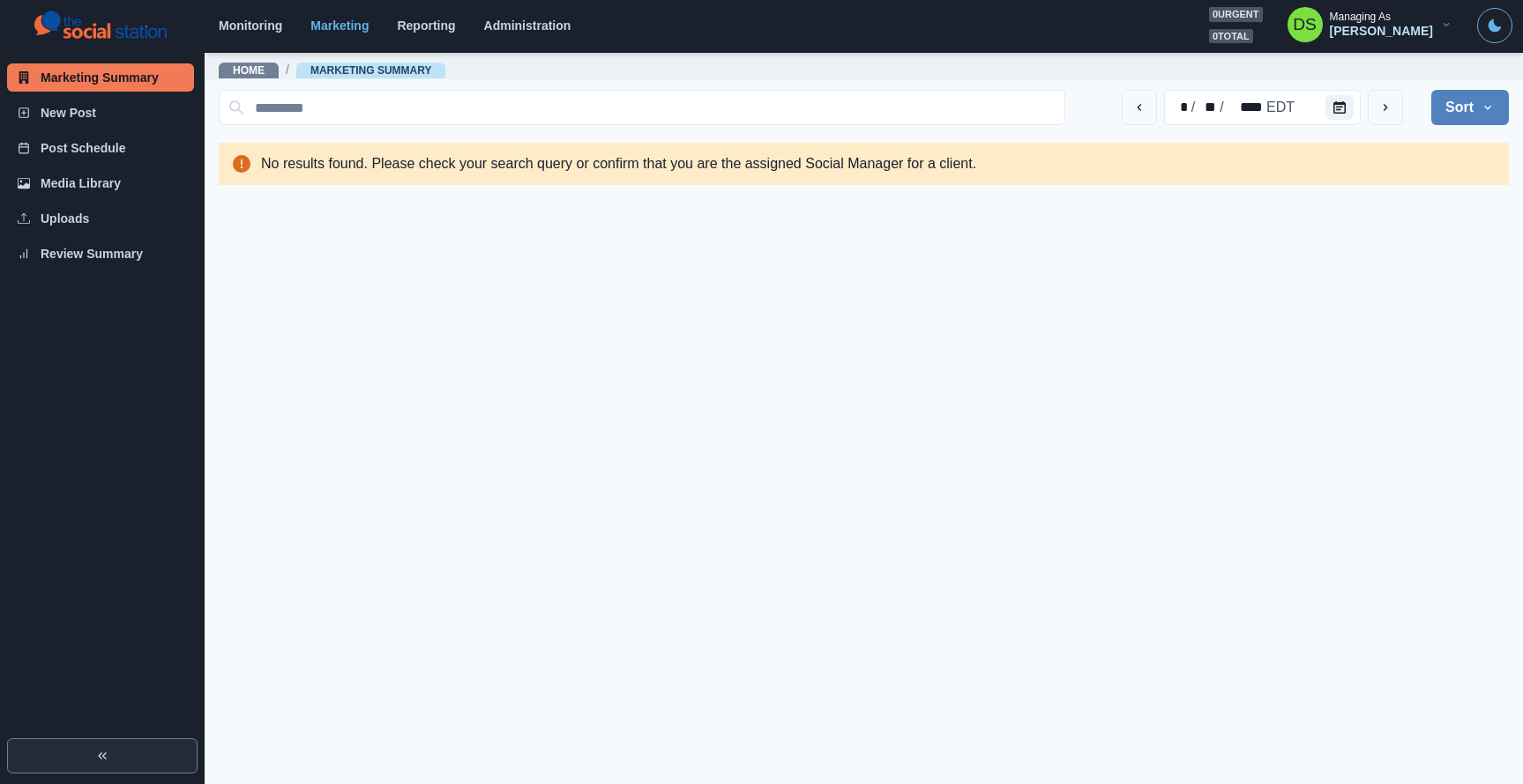
click at [31, 759] on button "Expand" at bounding box center [103, 756] width 191 height 35
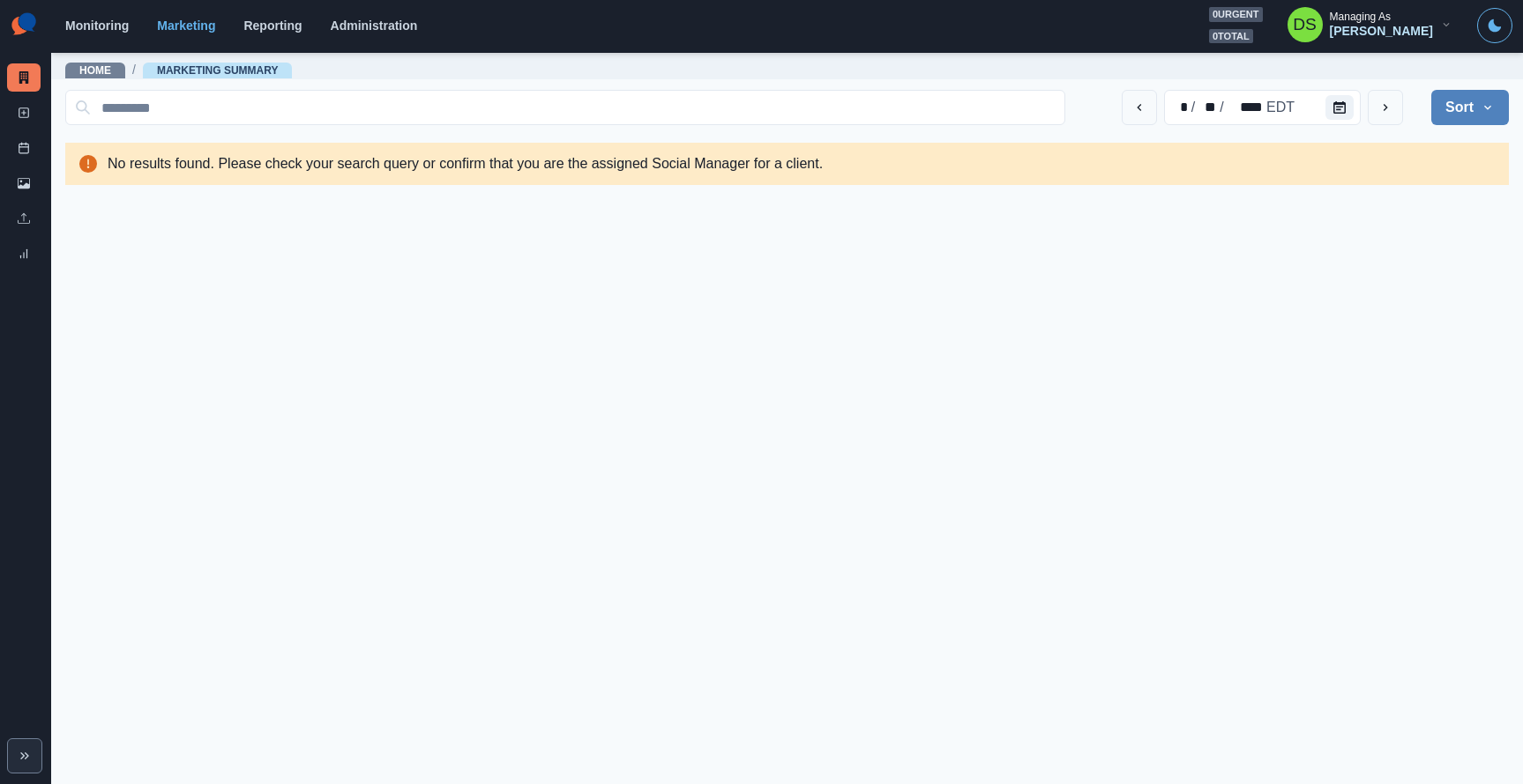
click at [31, 759] on icon "Expand" at bounding box center [24, 756] width 14 height 14
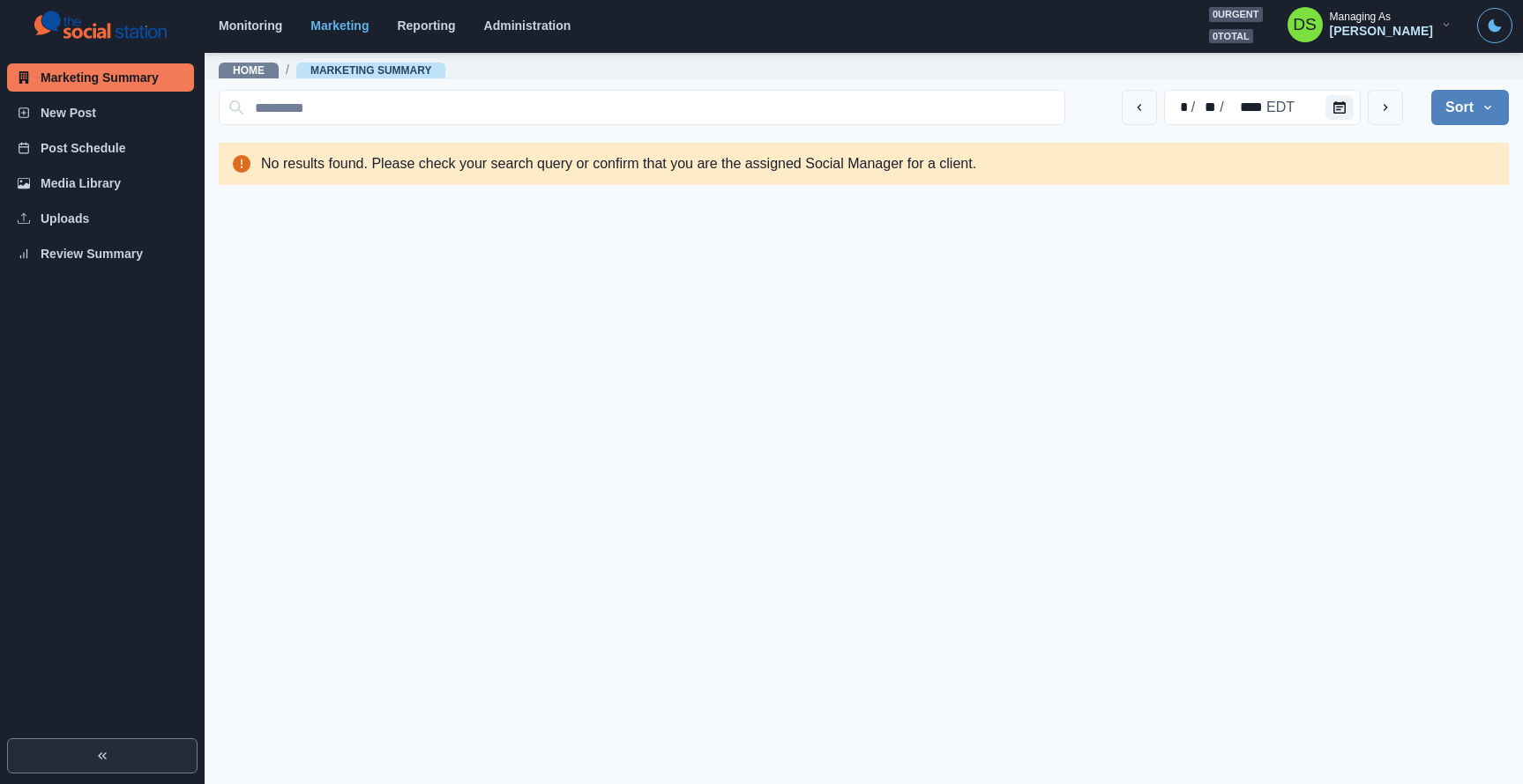
click at [31, 759] on button "Expand" at bounding box center [103, 756] width 191 height 35
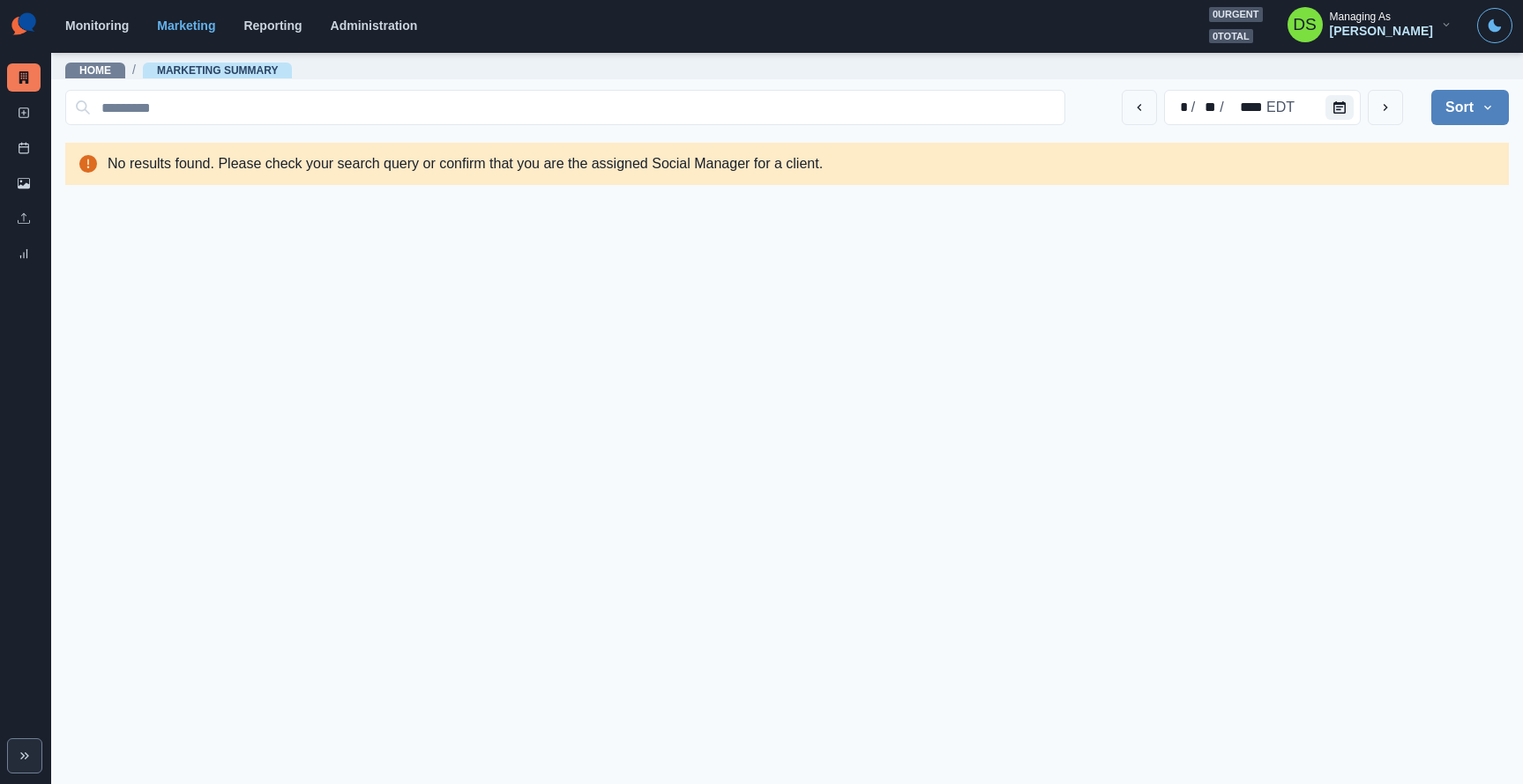
click at [31, 759] on icon "Expand" at bounding box center [24, 756] width 14 height 14
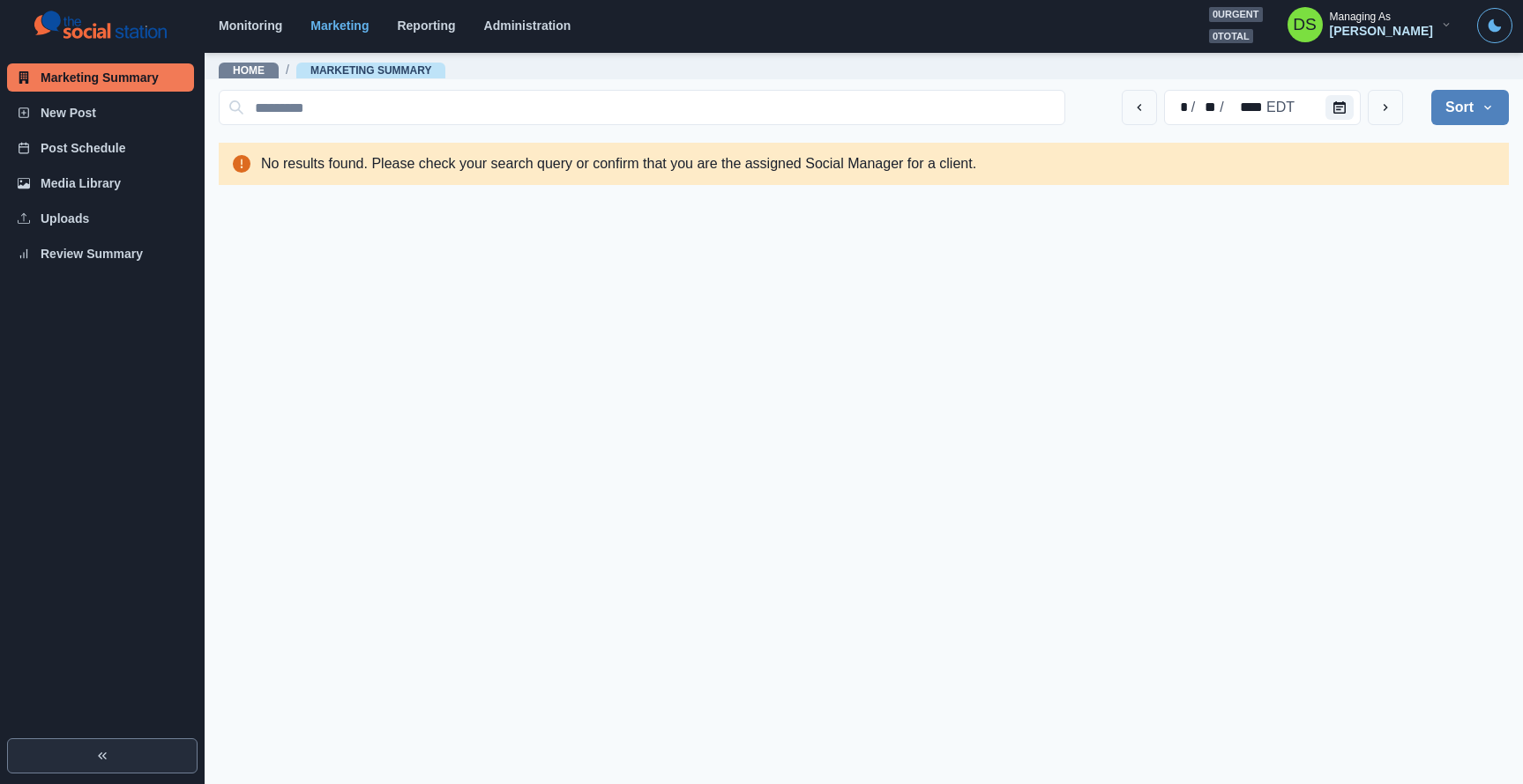
click at [31, 759] on button "Expand" at bounding box center [103, 756] width 191 height 35
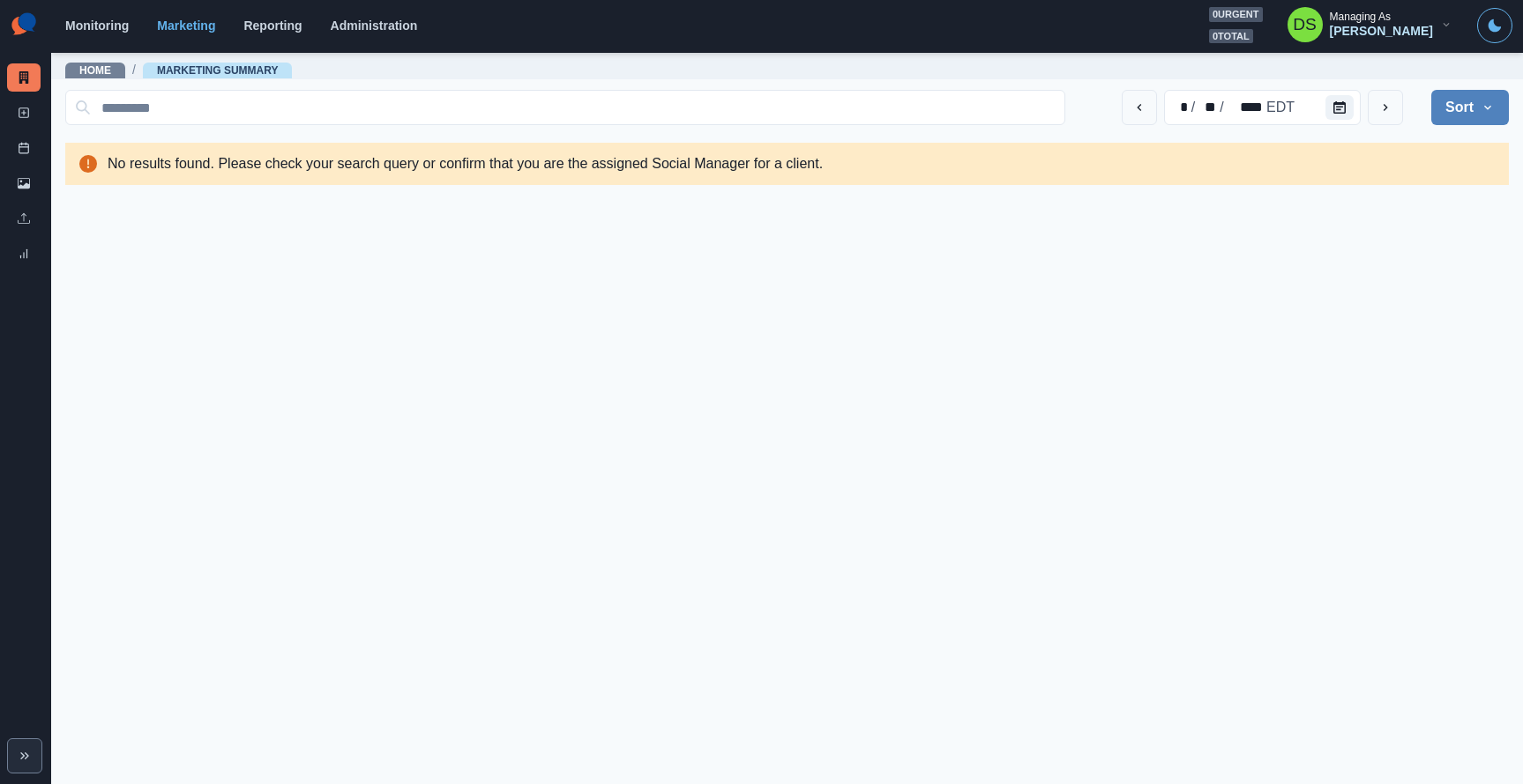
click at [29, 759] on icon "Expand" at bounding box center [24, 756] width 14 height 14
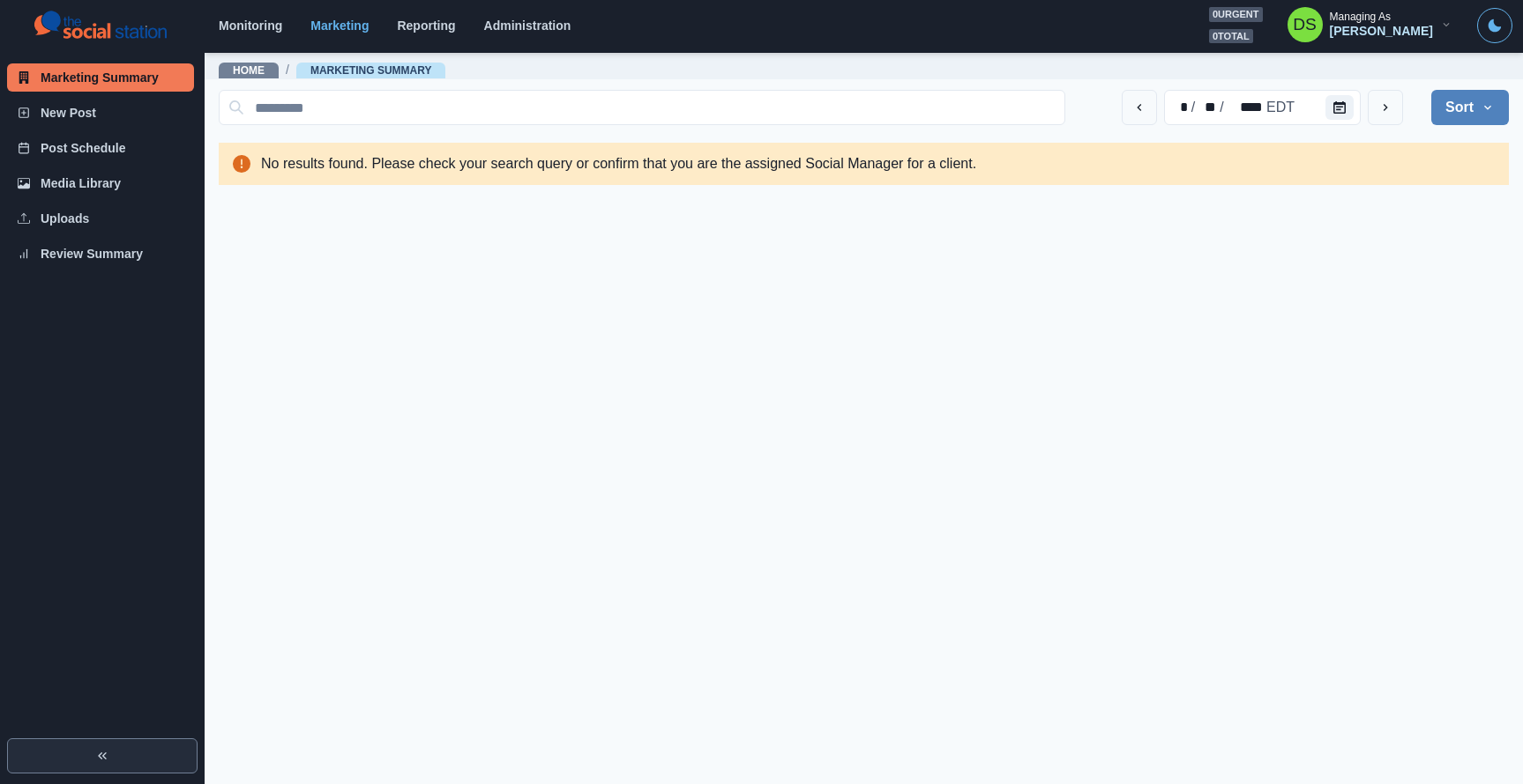
click at [29, 759] on button "Expand" at bounding box center [103, 756] width 191 height 35
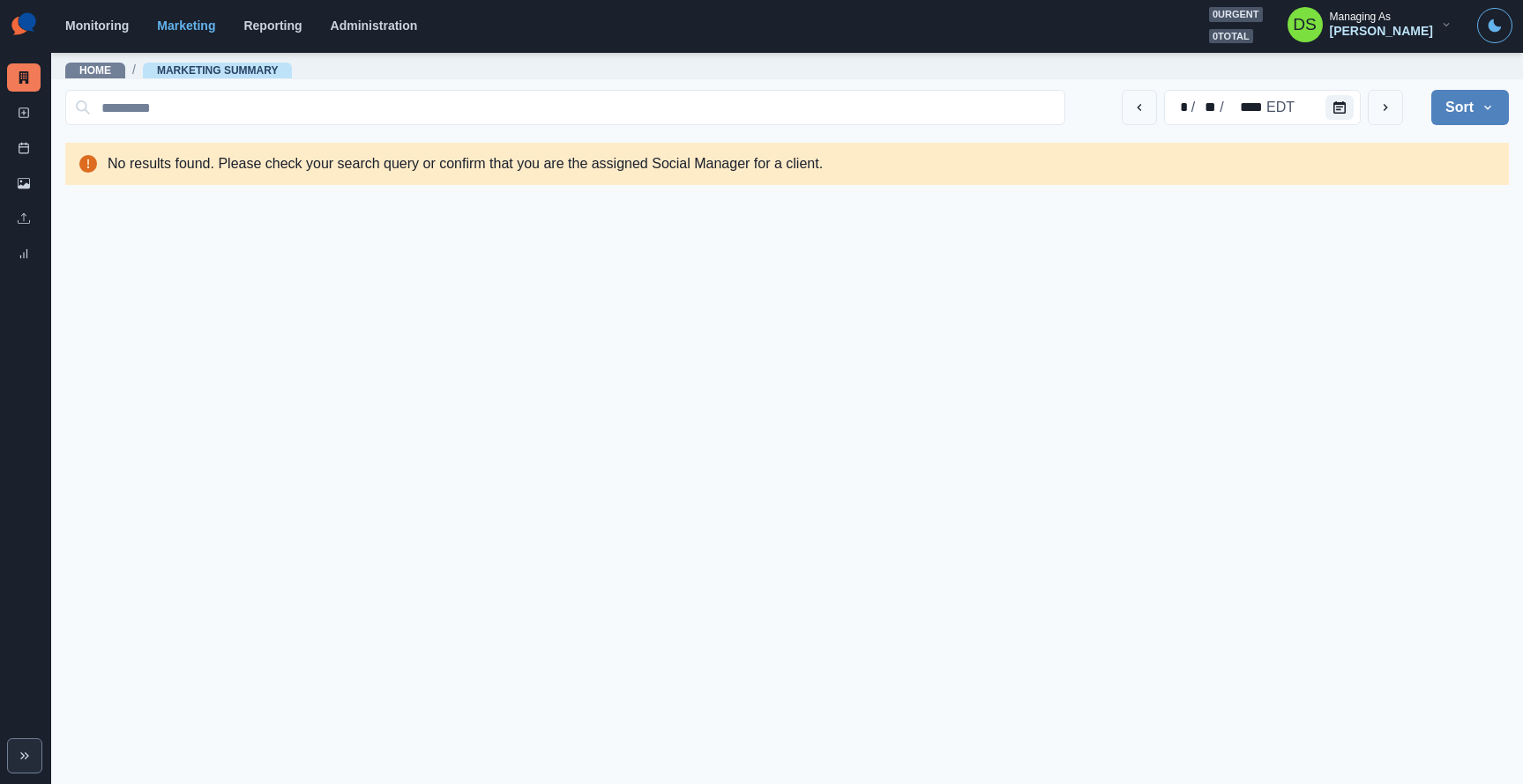
click at [29, 759] on icon "Expand" at bounding box center [24, 756] width 14 height 14
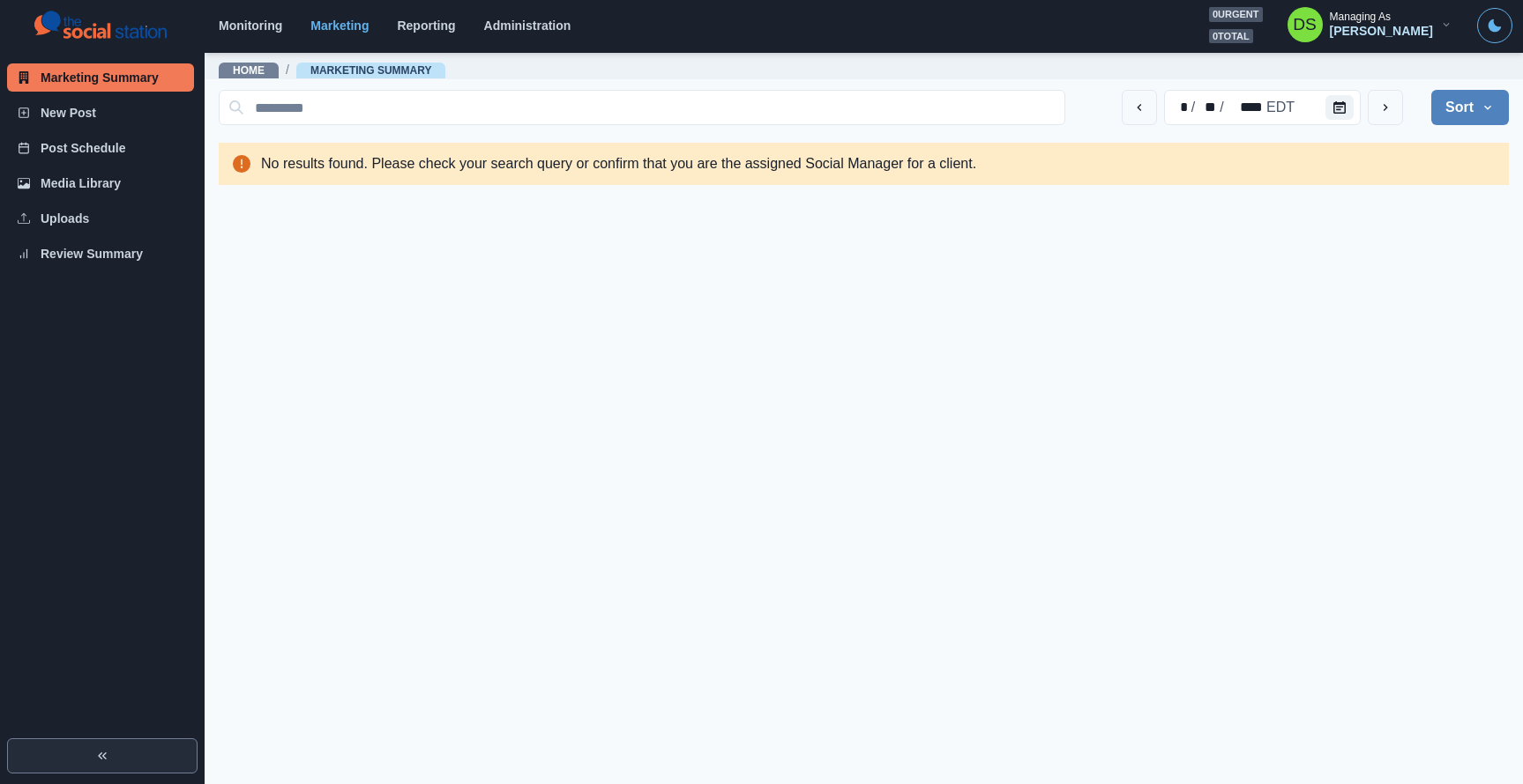
click at [30, 759] on button "Expand" at bounding box center [103, 756] width 191 height 35
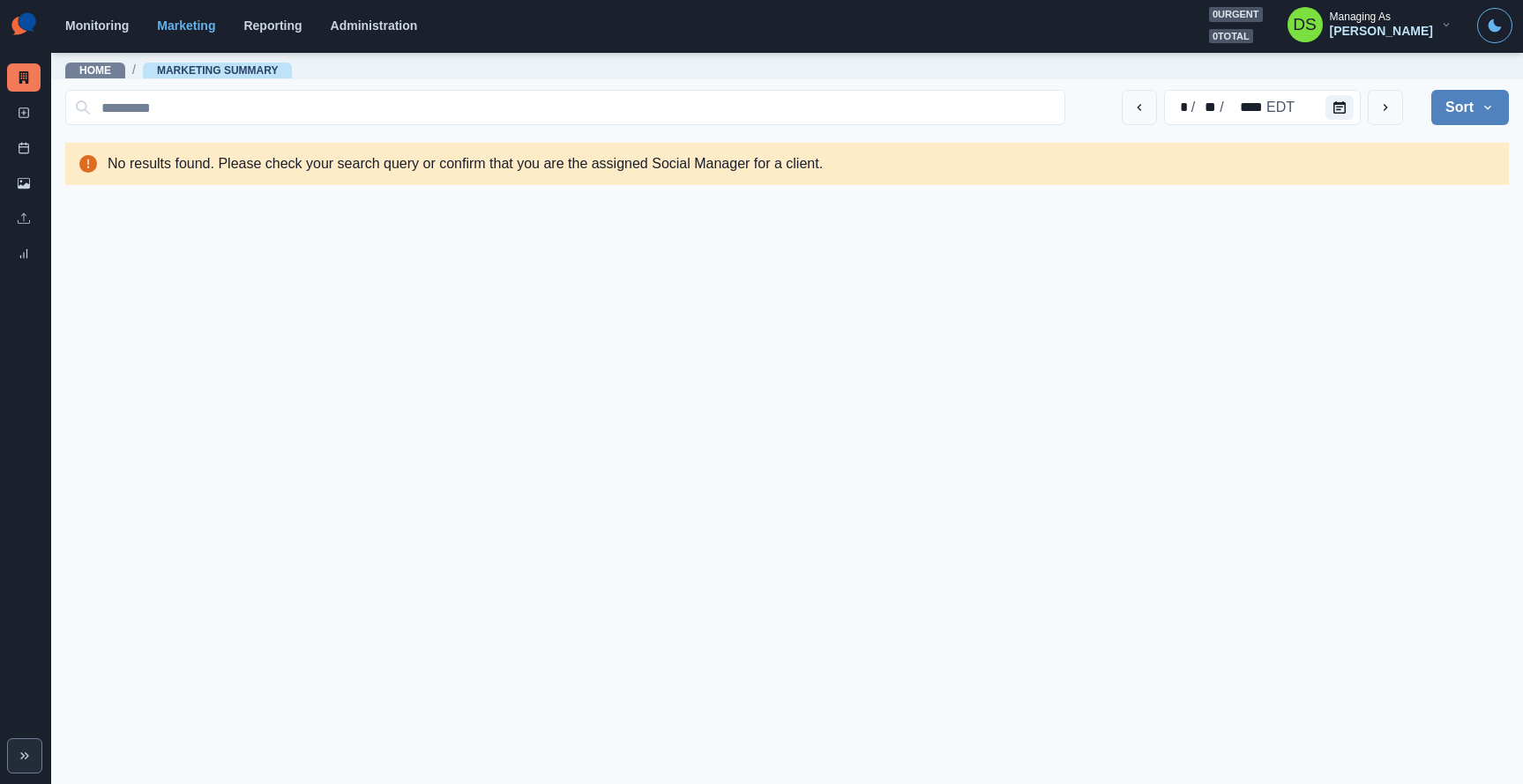
click at [30, 759] on icon "Expand" at bounding box center [24, 756] width 14 height 14
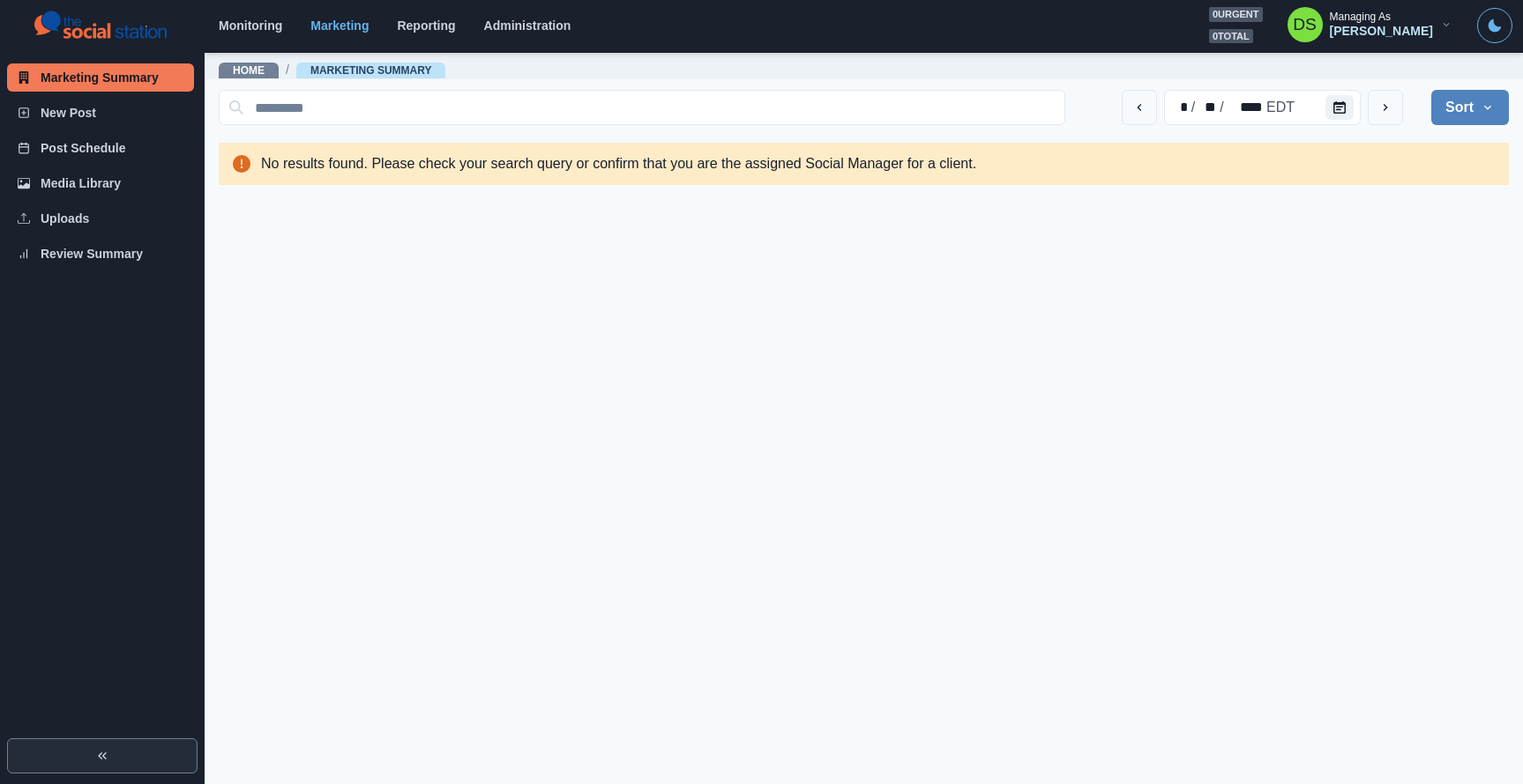
click at [30, 759] on button "Expand" at bounding box center [103, 756] width 191 height 35
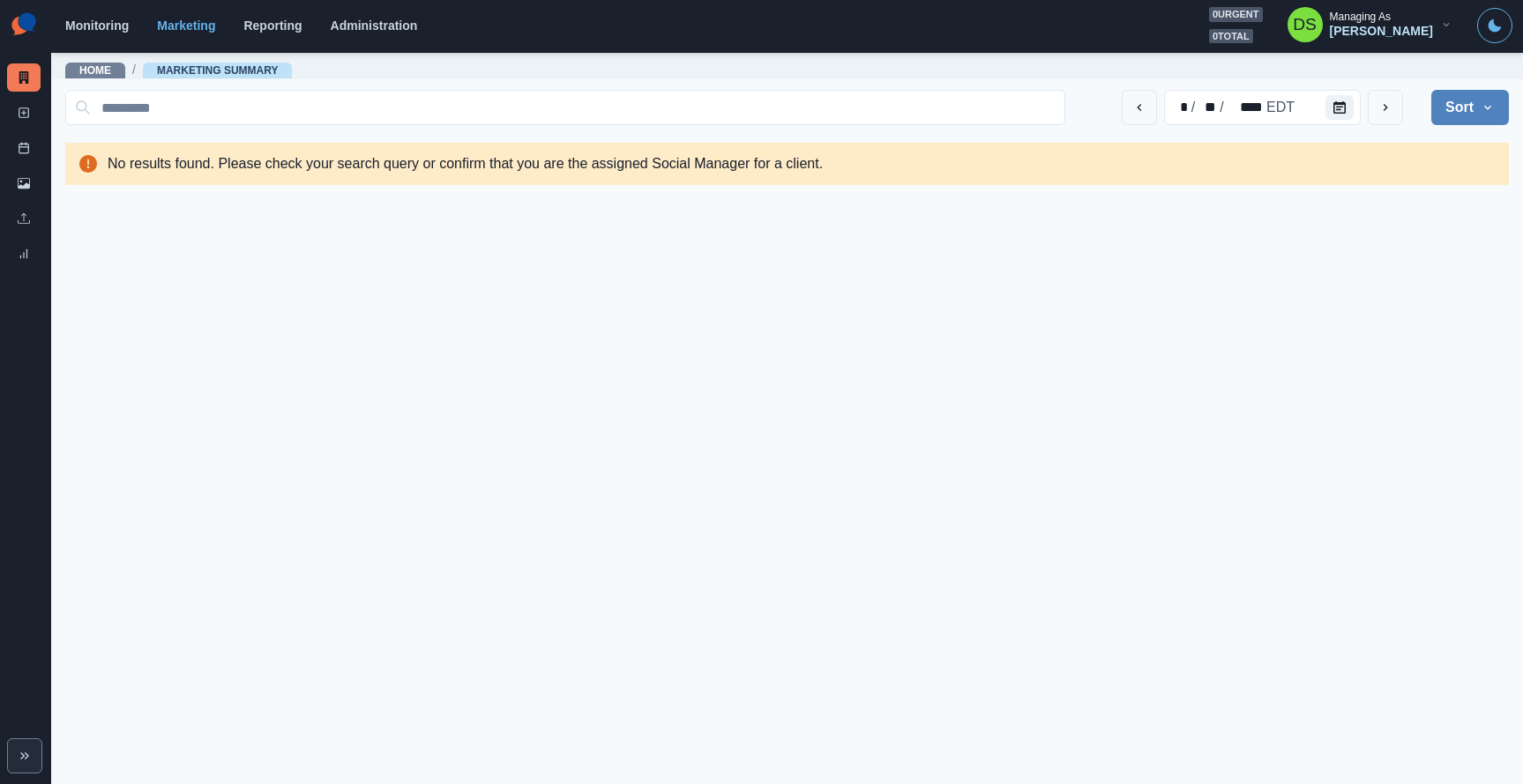
click at [30, 759] on icon "Expand" at bounding box center [24, 756] width 14 height 14
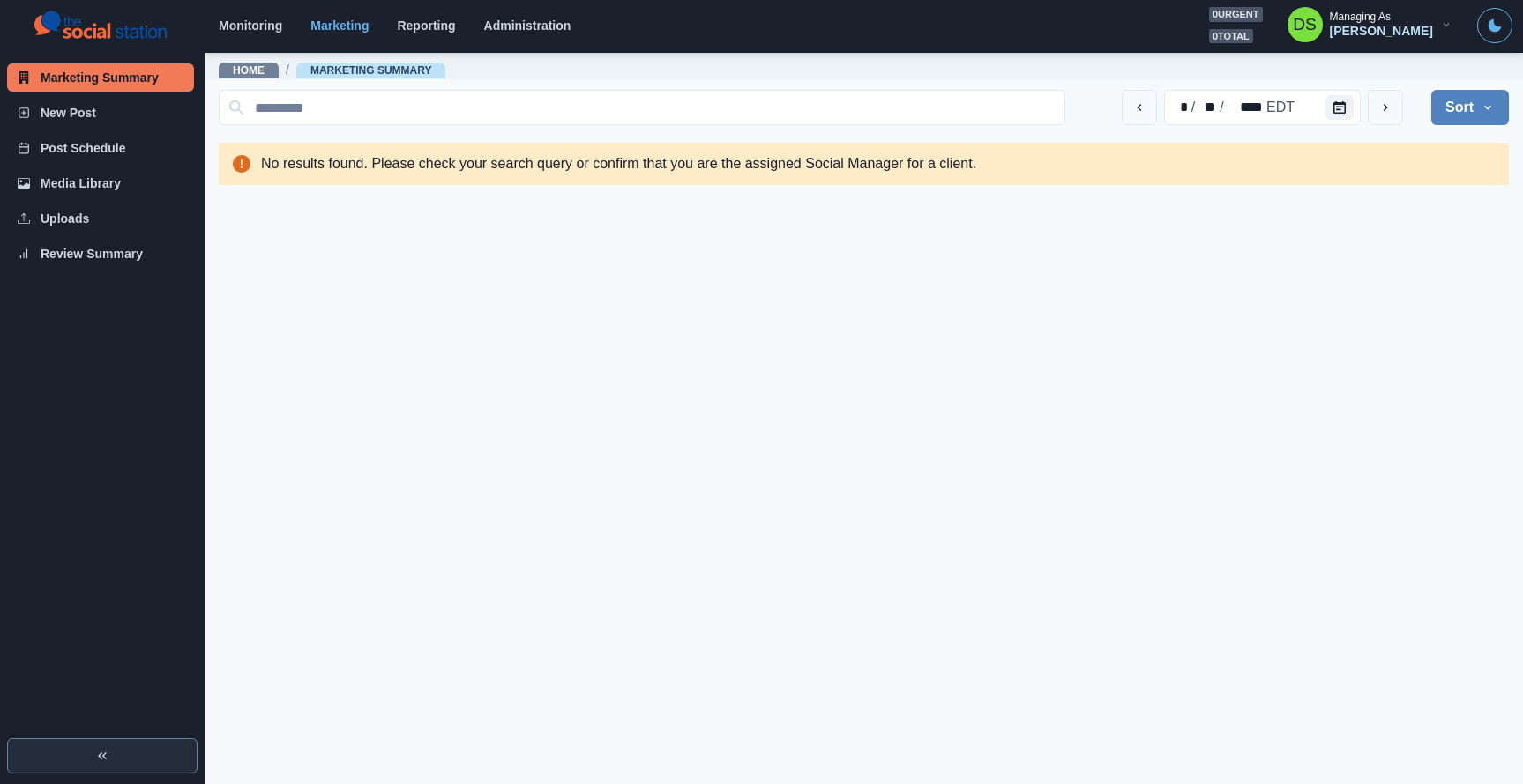
click at [31, 757] on button "Expand" at bounding box center [103, 756] width 191 height 35
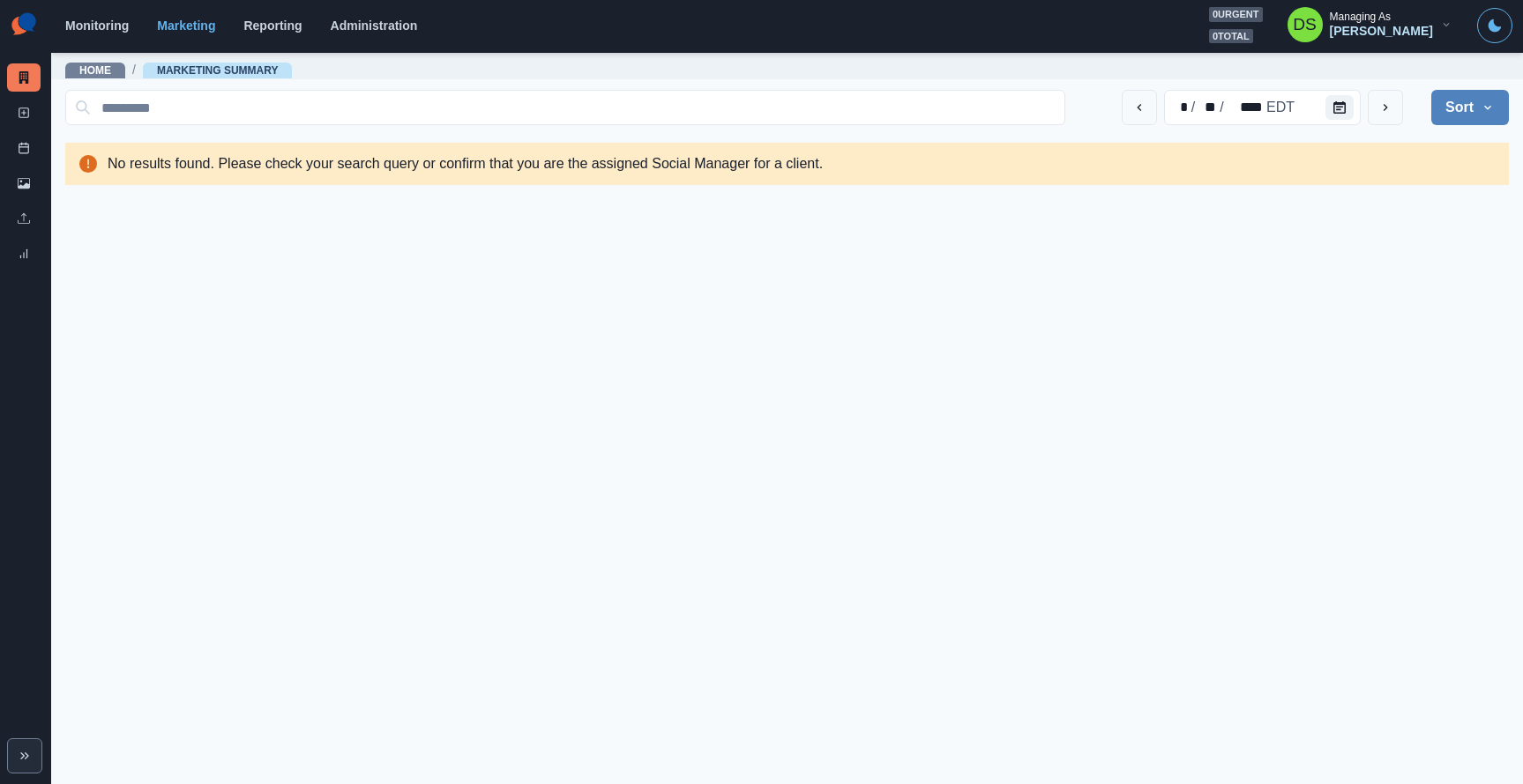
click at [31, 757] on icon "Expand" at bounding box center [24, 756] width 14 height 14
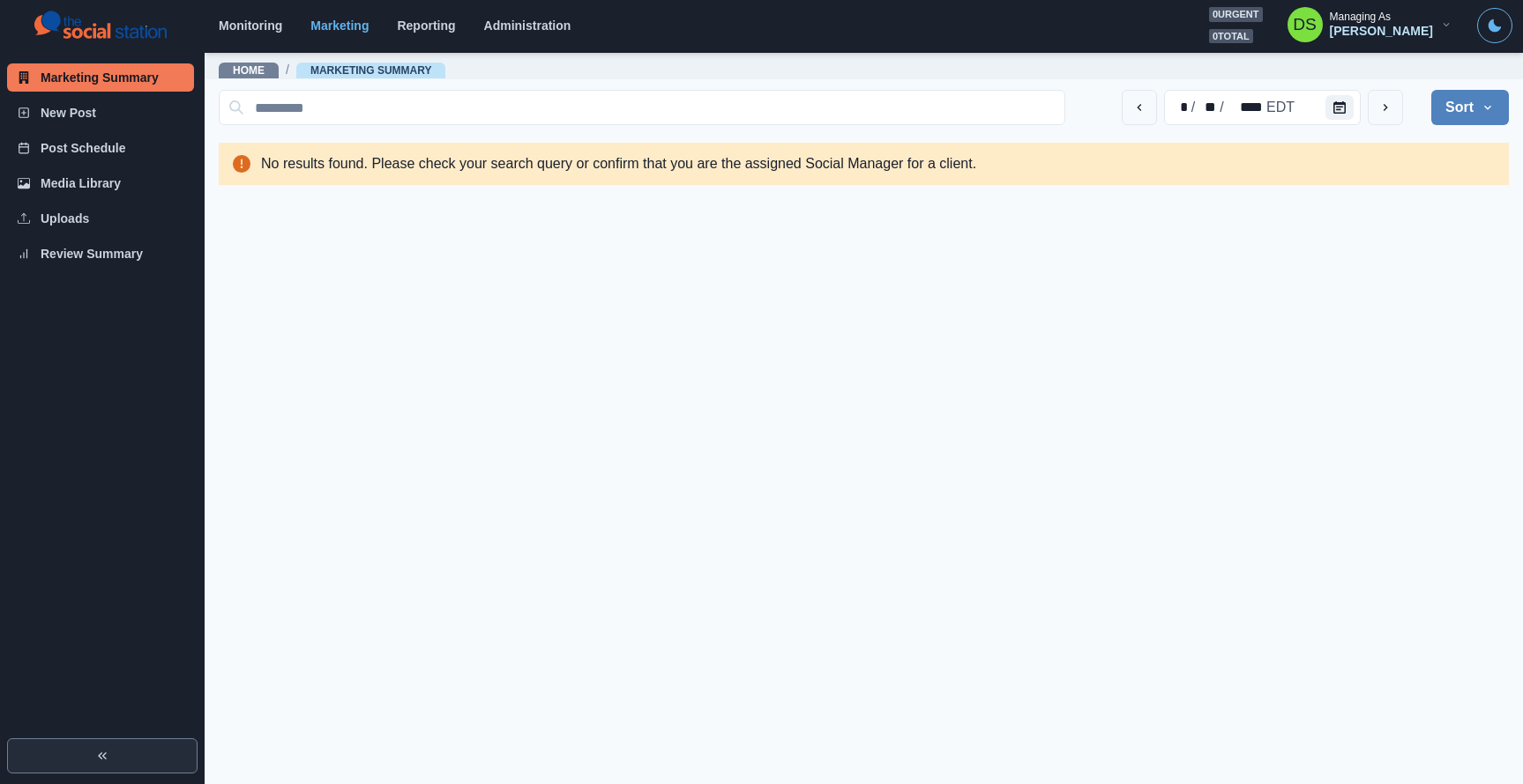
click at [31, 757] on button "Expand" at bounding box center [103, 756] width 191 height 35
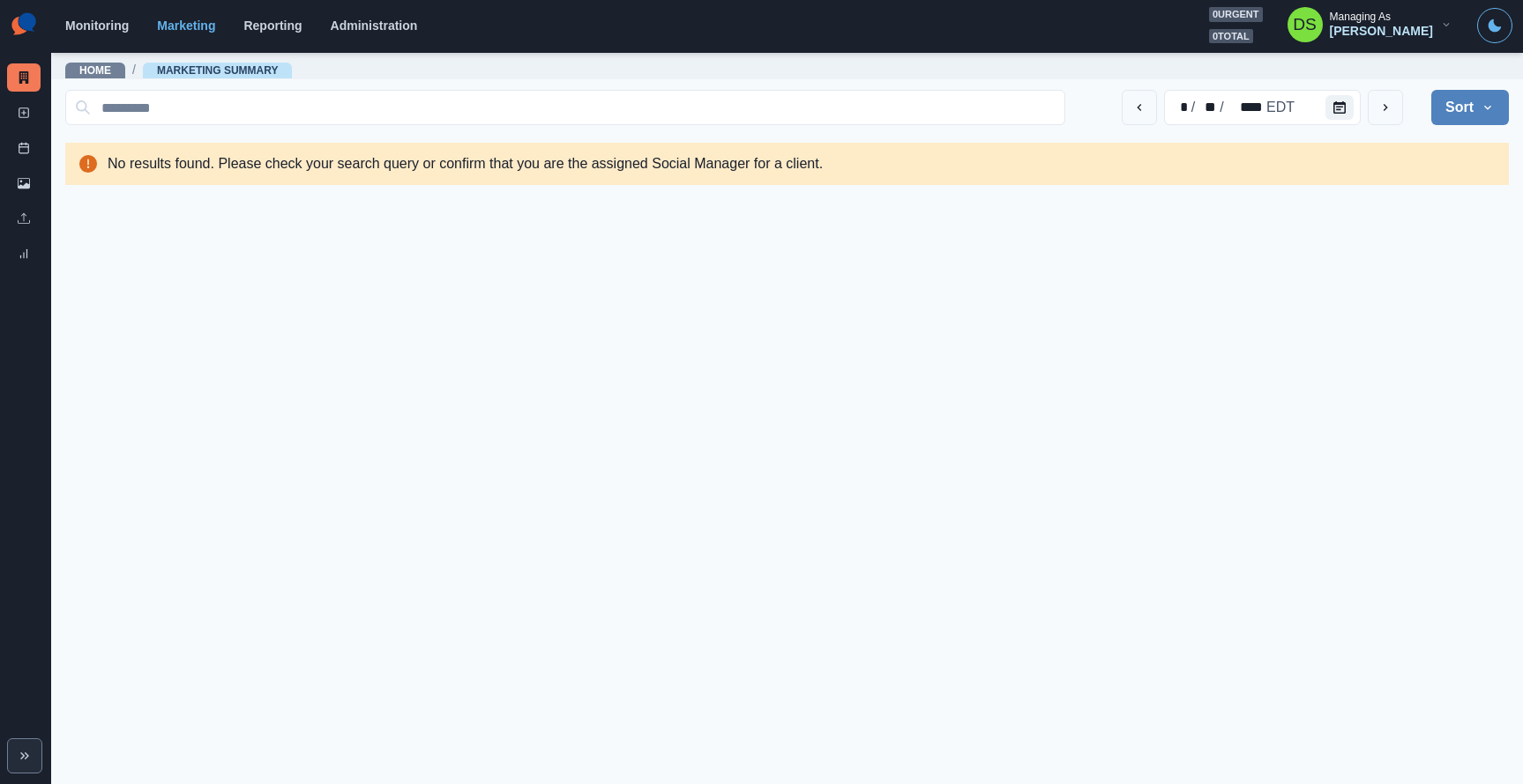
click at [424, 590] on main "Home / Marketing Summary * / ** / **** EDT Sort Client Name Uploads Pending Pos…" at bounding box center [787, 418] width 1472 height 734
click at [12, 737] on div "Marketing Summary New Post Post Schedule Media Library Uploads Review Summary" at bounding box center [26, 392] width 51 height 784
click at [392, 432] on main "Home / Marketing Summary * / ** / **** EDT Sort Client Name Uploads Pending Pos…" at bounding box center [787, 418] width 1472 height 734
click at [726, 274] on main "Home / Marketing Summary * / ** / **** EDT Sort Client Name Uploads Pending Pos…" at bounding box center [787, 418] width 1472 height 734
click at [526, 332] on main "Home / Marketing Summary * / ** / **** EDT Sort Client Name Uploads Pending Pos…" at bounding box center [787, 418] width 1472 height 734
